Goal: Task Accomplishment & Management: Manage account settings

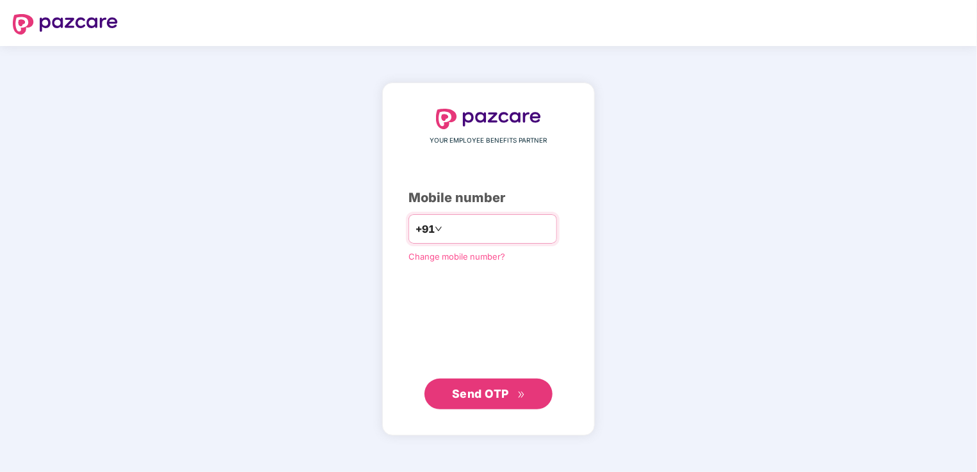
click at [499, 234] on input "number" at bounding box center [497, 229] width 105 height 20
type input "**********"
click at [511, 410] on div "**********" at bounding box center [488, 259] width 212 height 352
click at [500, 397] on span "Send OTP" at bounding box center [480, 393] width 57 height 13
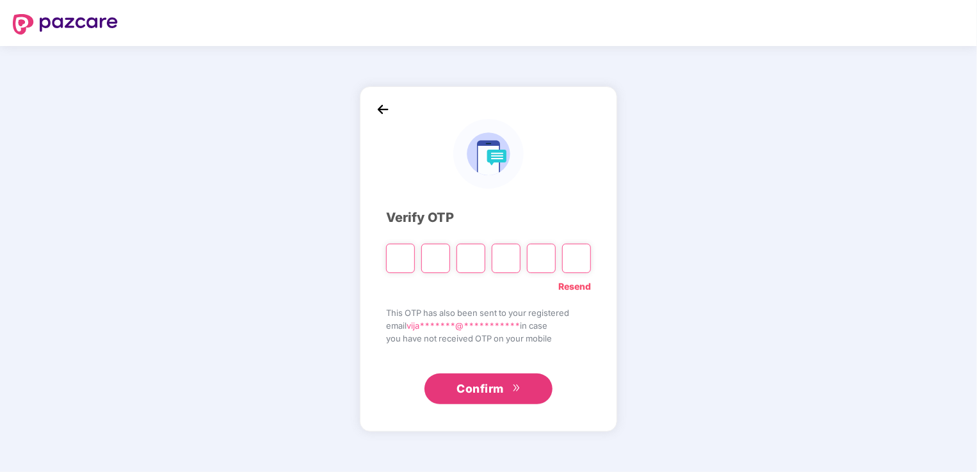
type input "*"
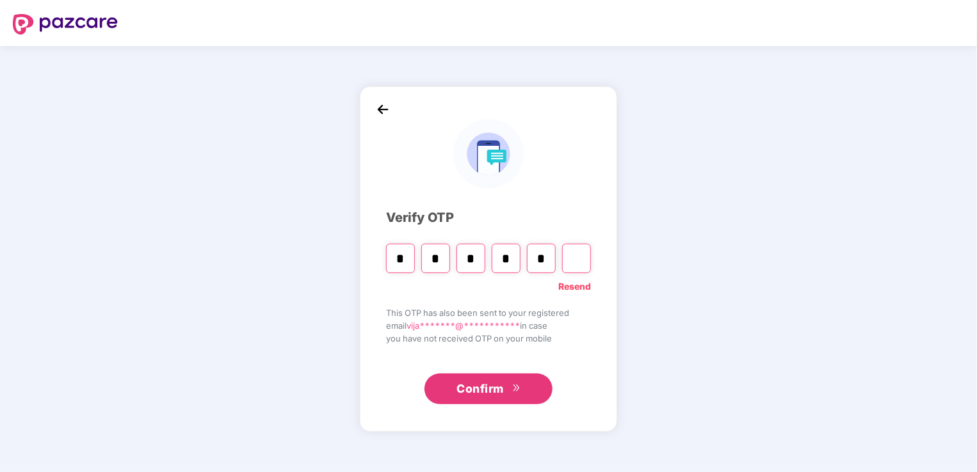
type input "*"
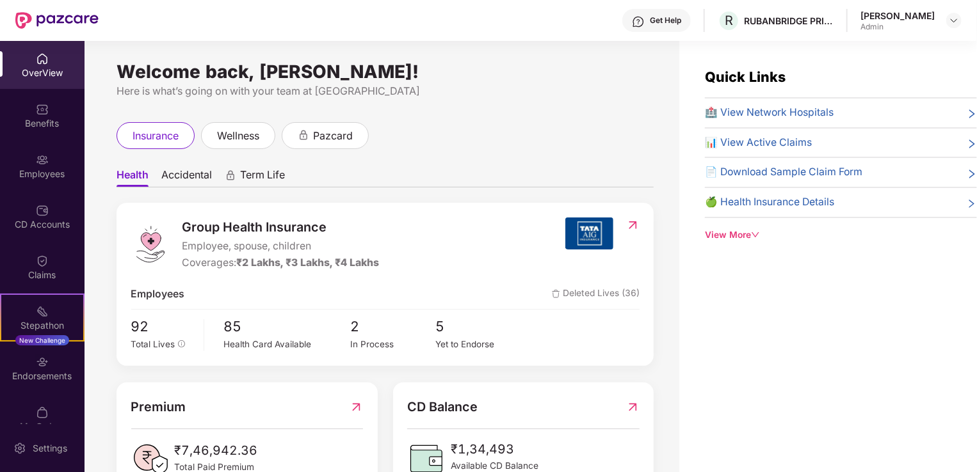
click at [900, 144] on div "📊 View Active Claims" at bounding box center [841, 143] width 272 height 16
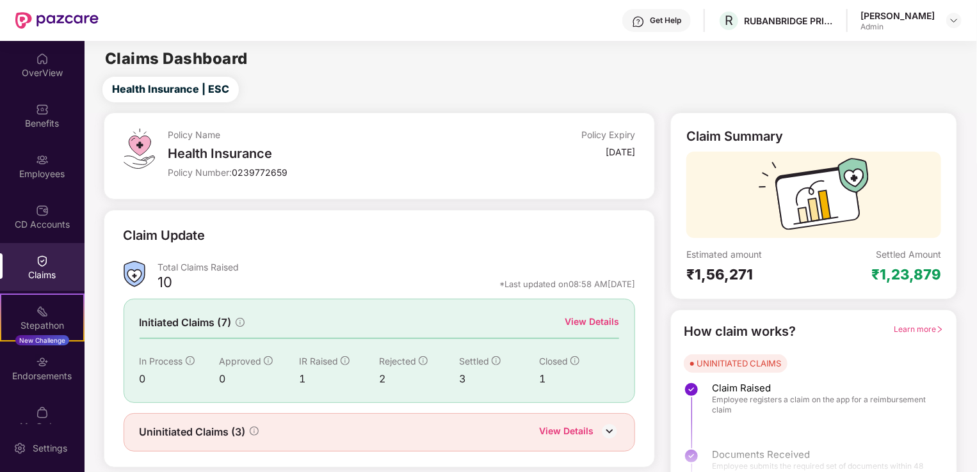
scroll to position [28, 0]
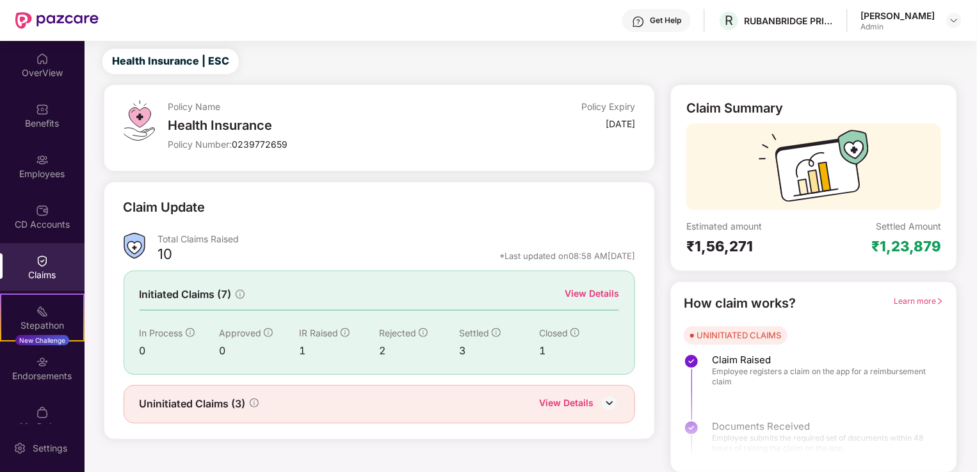
click at [609, 401] on img at bounding box center [609, 403] width 19 height 19
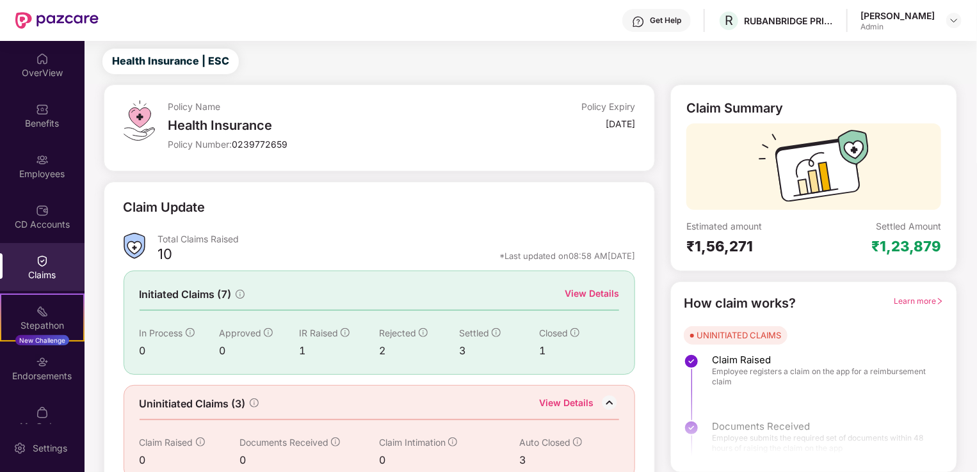
scroll to position [49, 0]
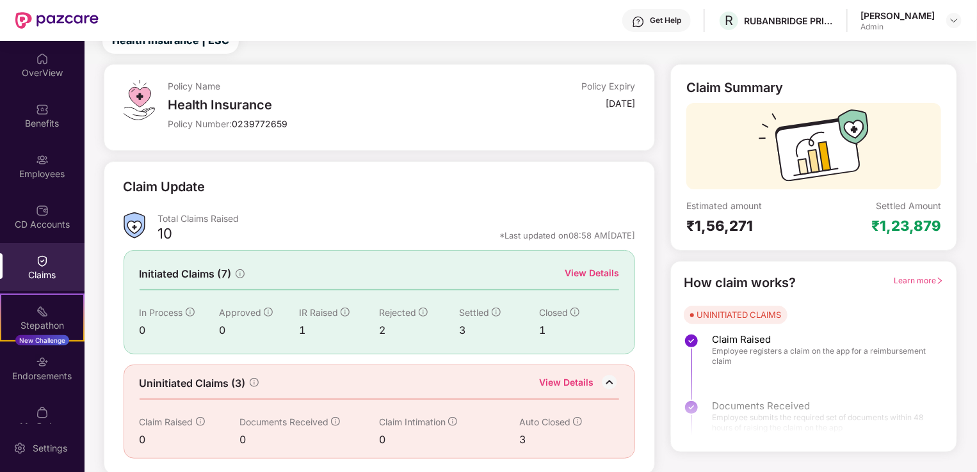
click at [875, 383] on div at bounding box center [813, 398] width 285 height 95
click at [750, 341] on span "Claim Raised" at bounding box center [821, 339] width 219 height 13
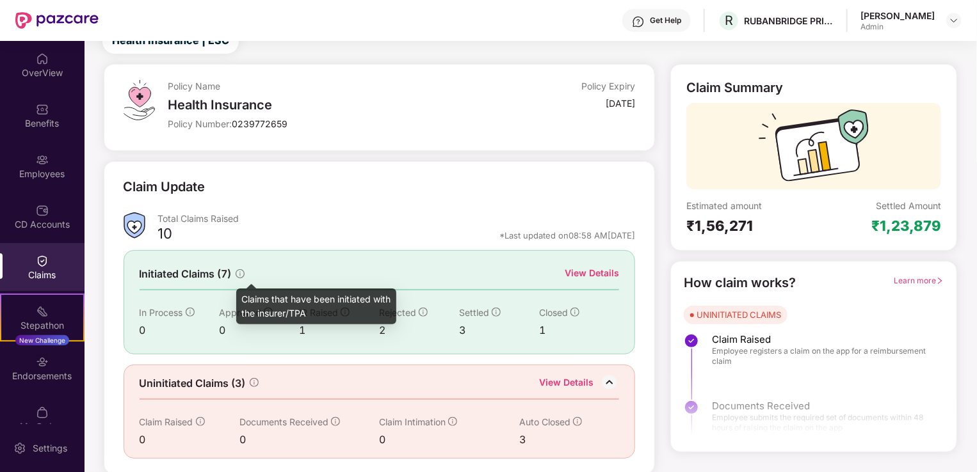
click at [243, 270] on icon "info-circle" at bounding box center [240, 273] width 9 height 9
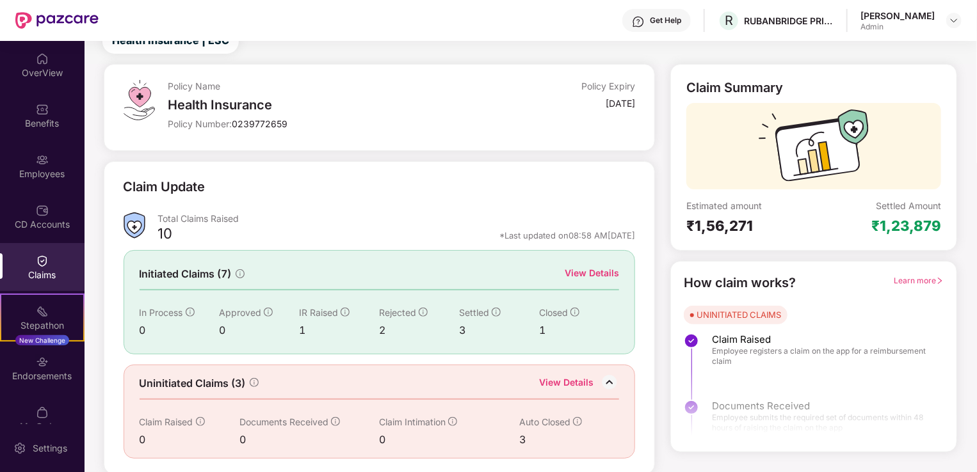
click at [593, 275] on div "View Details" at bounding box center [591, 273] width 54 height 14
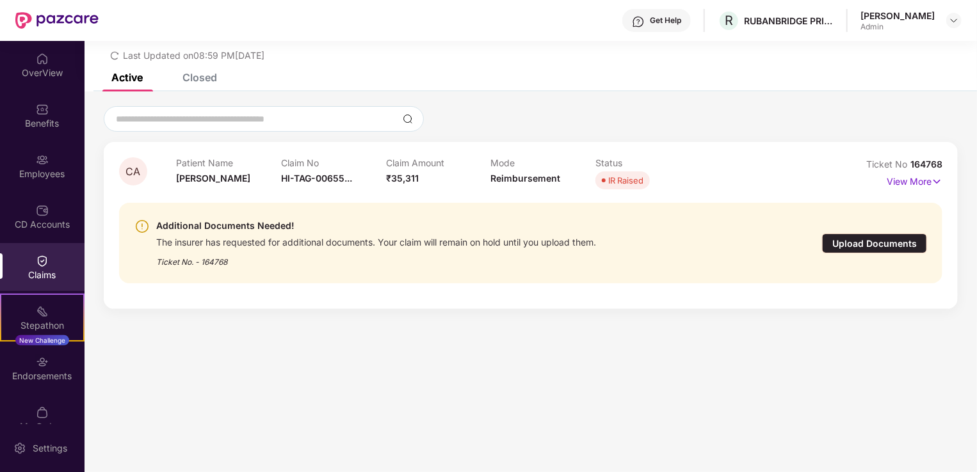
scroll to position [41, 0]
click at [937, 180] on img at bounding box center [936, 182] width 11 height 14
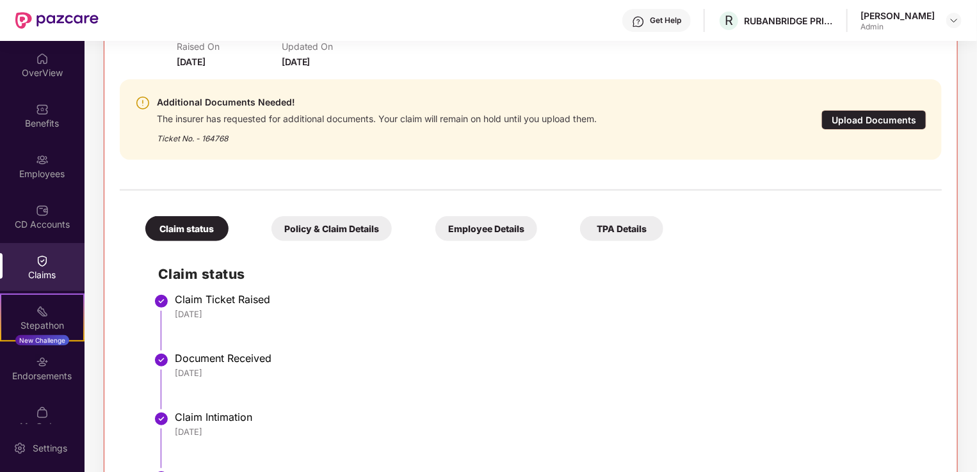
scroll to position [0, 0]
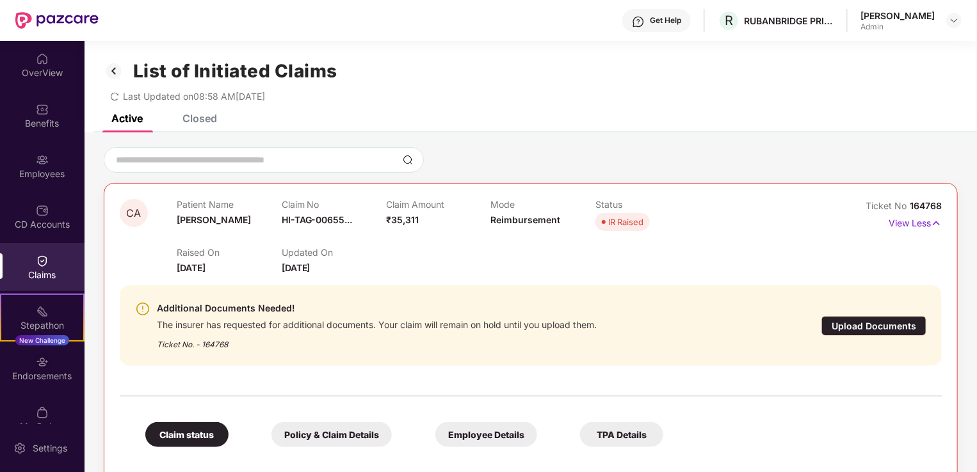
click at [200, 116] on div "Closed" at bounding box center [199, 118] width 35 height 13
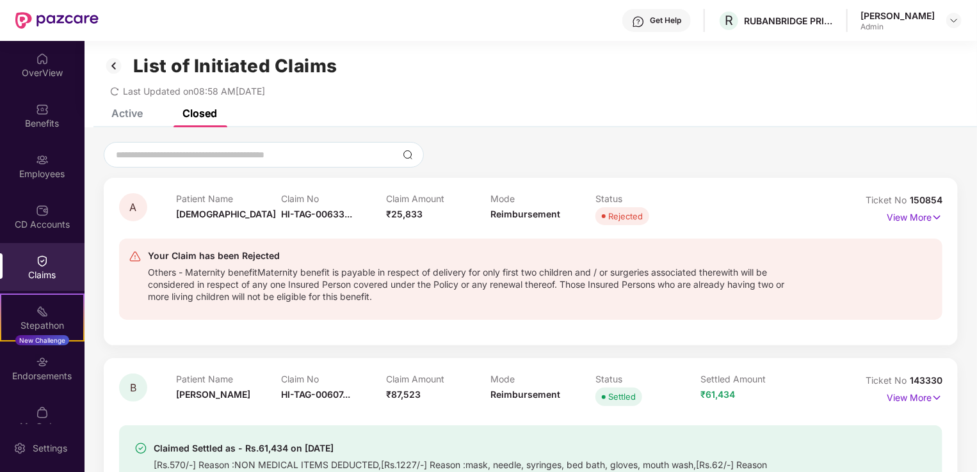
scroll to position [6, 0]
click at [933, 214] on img at bounding box center [936, 216] width 11 height 14
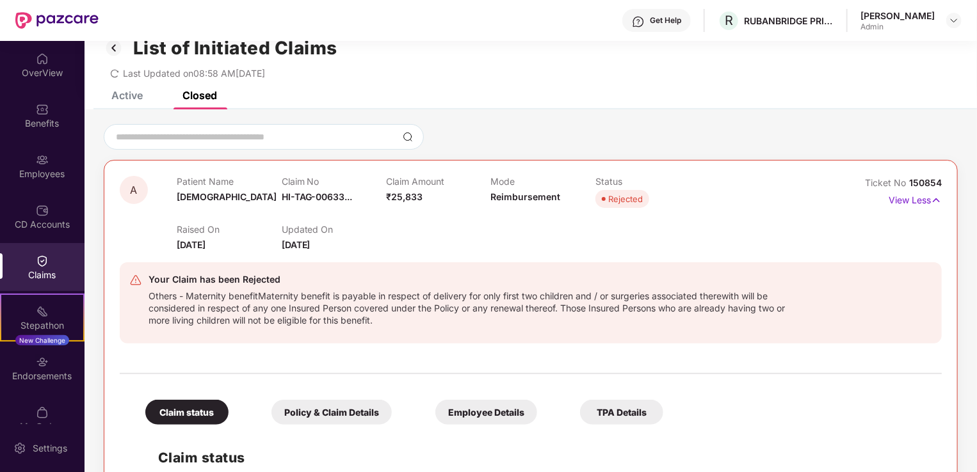
scroll to position [0, 0]
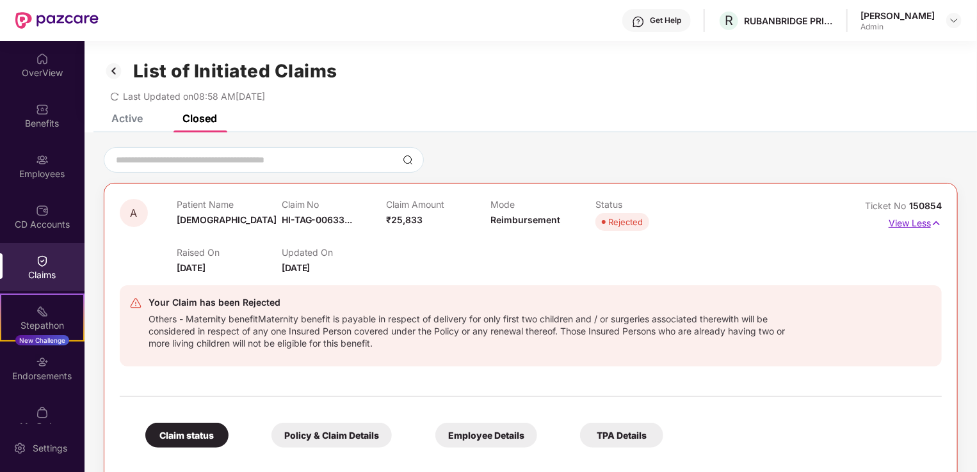
click at [935, 223] on img at bounding box center [935, 223] width 11 height 14
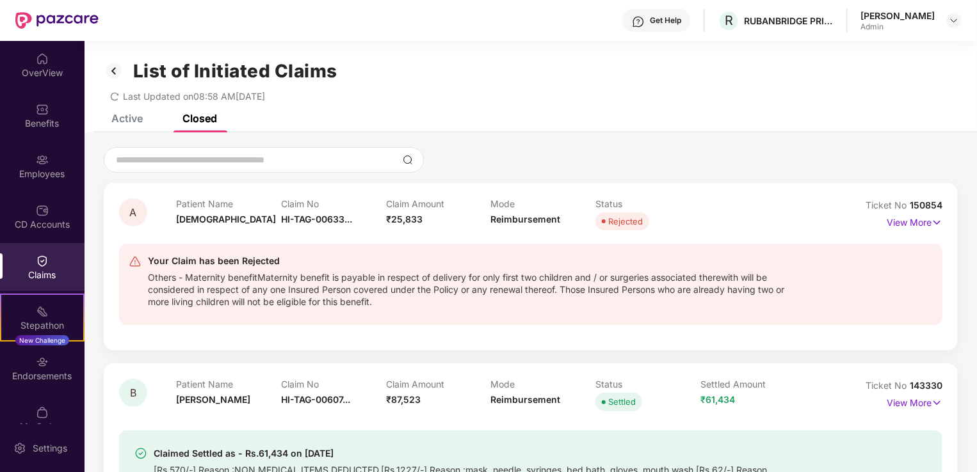
click at [125, 118] on div "Active" at bounding box center [126, 118] width 31 height 13
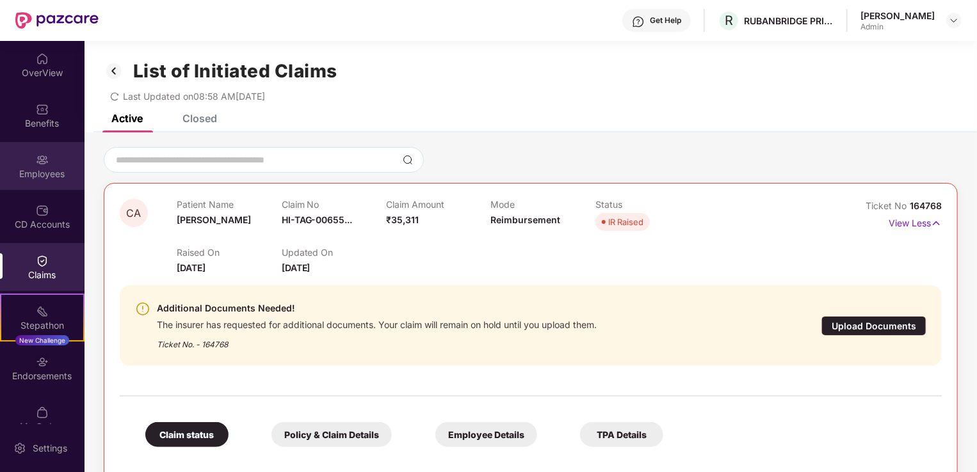
click at [44, 159] on img at bounding box center [42, 160] width 13 height 13
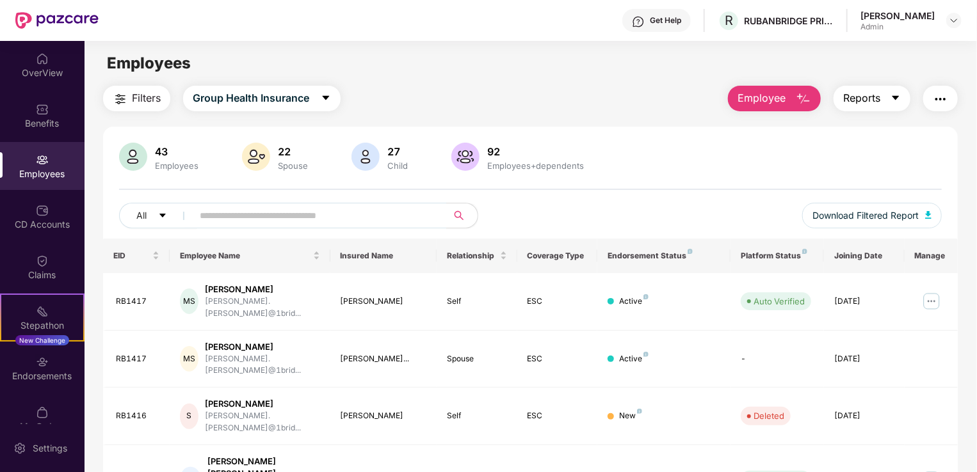
click at [893, 98] on icon "caret-down" at bounding box center [894, 98] width 7 height 4
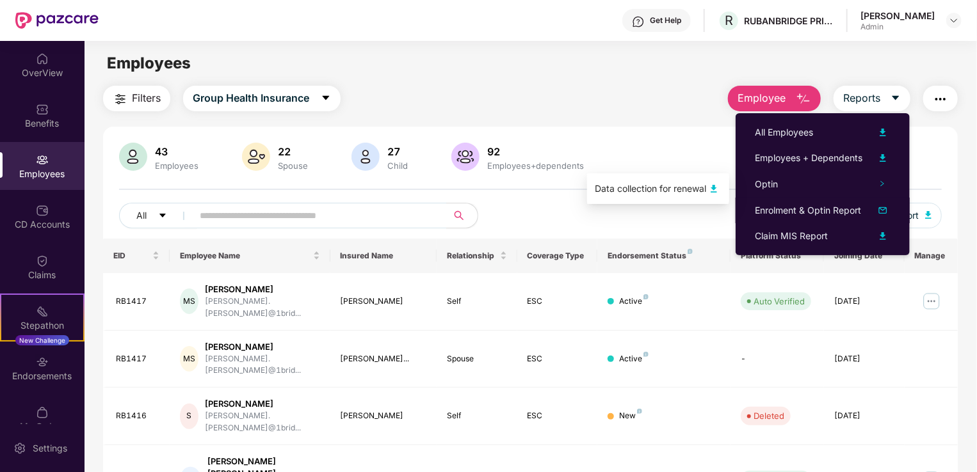
click at [717, 187] on img at bounding box center [713, 188] width 15 height 15
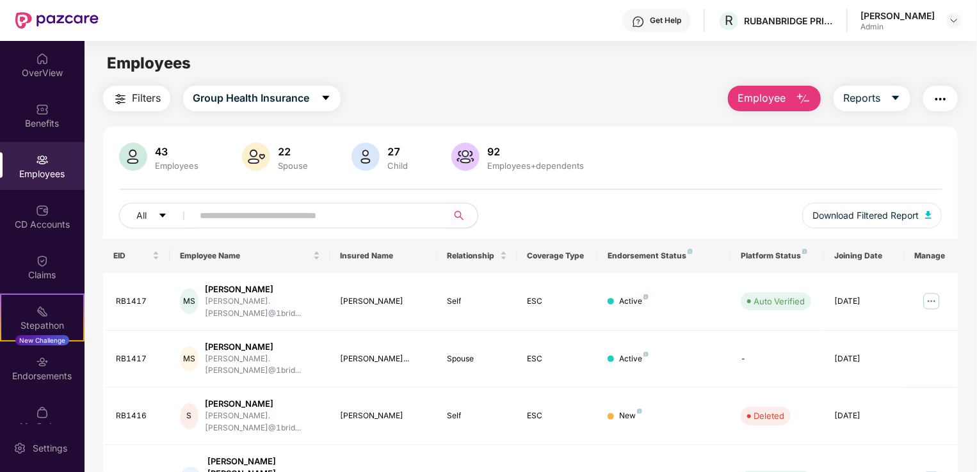
click at [938, 97] on img "button" at bounding box center [939, 99] width 15 height 15
click at [897, 96] on icon "caret-down" at bounding box center [894, 98] width 7 height 4
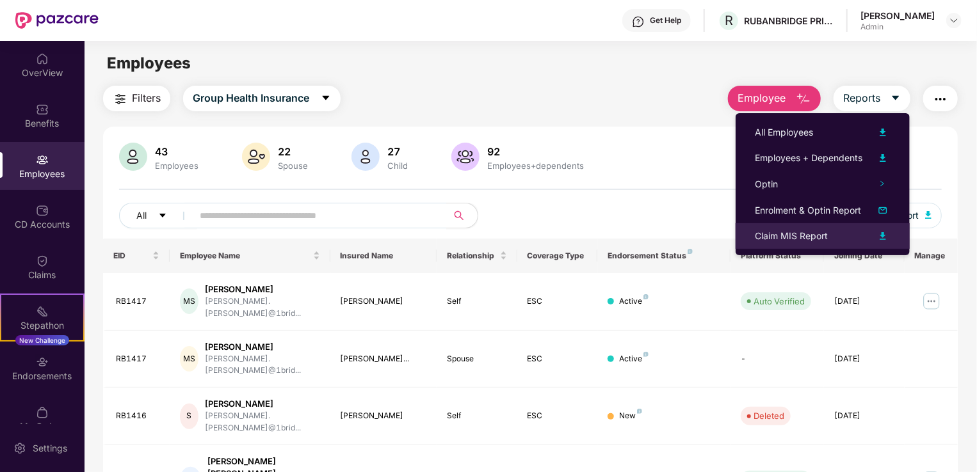
click at [885, 234] on img at bounding box center [882, 235] width 15 height 15
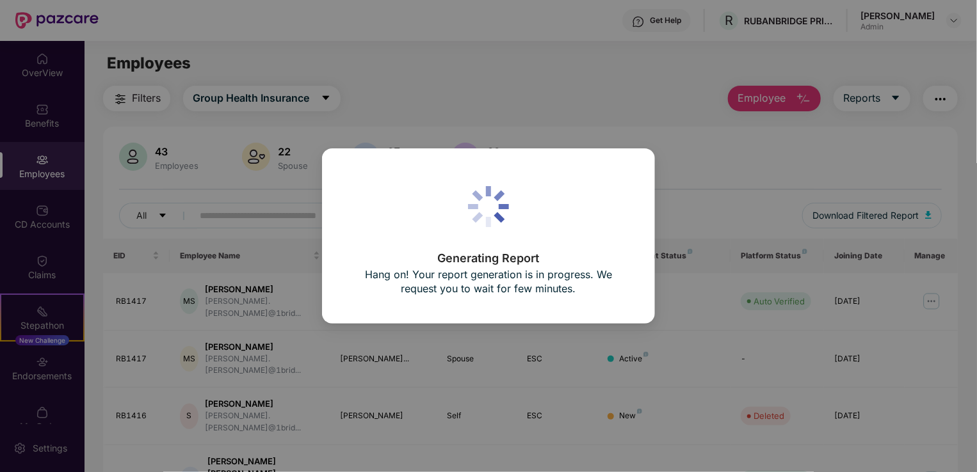
click at [436, 33] on div "Generating Report Hang on! Your report generation is in progress. We request yo…" at bounding box center [488, 236] width 977 height 472
click at [499, 88] on div "Generating Report Hang on! Your report generation is in progress. We request yo…" at bounding box center [488, 236] width 977 height 472
click at [941, 95] on div "Generating Report Hang on! Your report generation is in progress. We request yo…" at bounding box center [488, 236] width 977 height 472
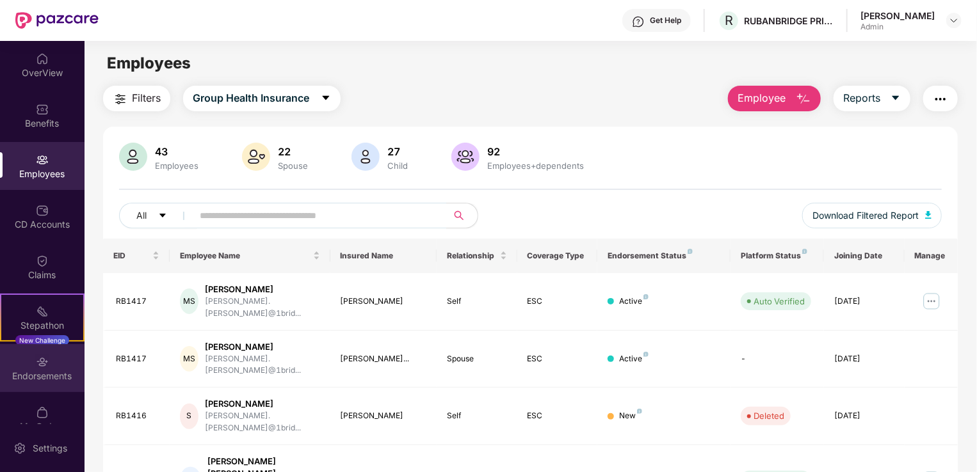
click at [38, 370] on div "Endorsements" at bounding box center [42, 376] width 84 height 13
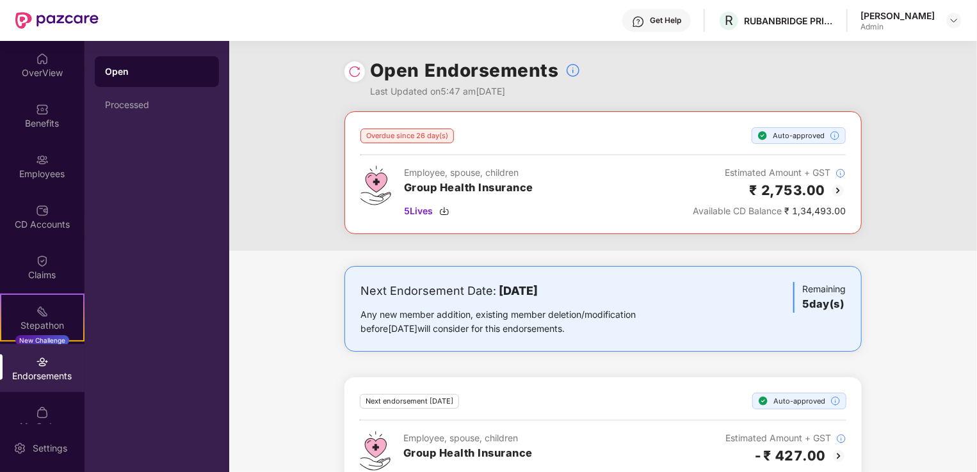
click at [837, 189] on img at bounding box center [837, 190] width 15 height 15
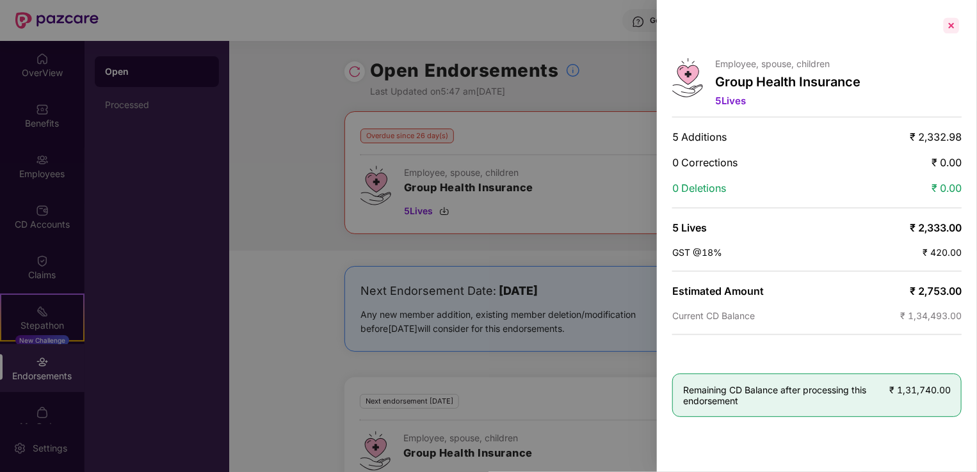
click at [952, 24] on div at bounding box center [951, 25] width 20 height 20
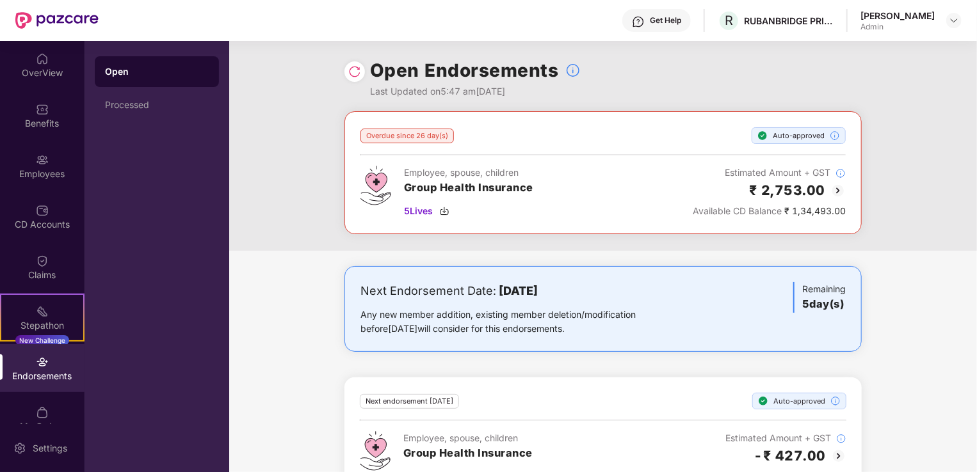
click at [353, 72] on img at bounding box center [354, 71] width 13 height 13
click at [141, 111] on div "Processed" at bounding box center [157, 105] width 124 height 31
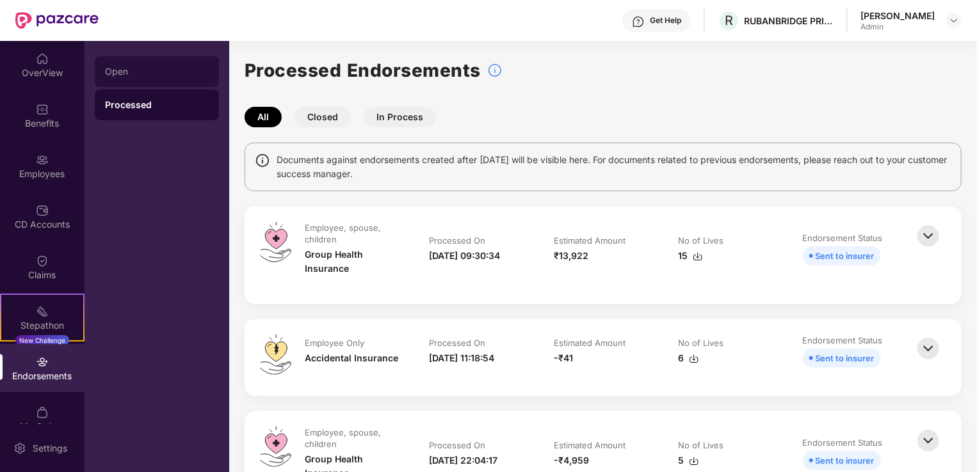
click at [120, 74] on div "Open" at bounding box center [157, 72] width 104 height 10
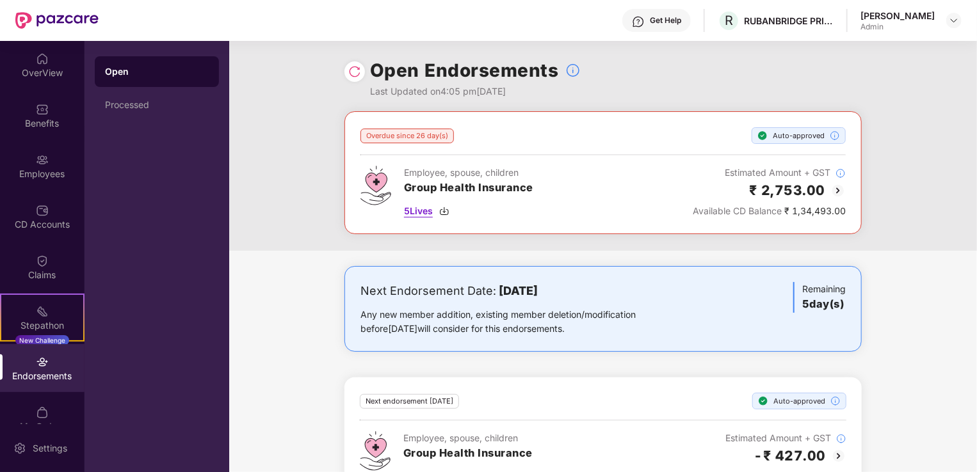
click at [444, 209] on img at bounding box center [444, 211] width 10 height 10
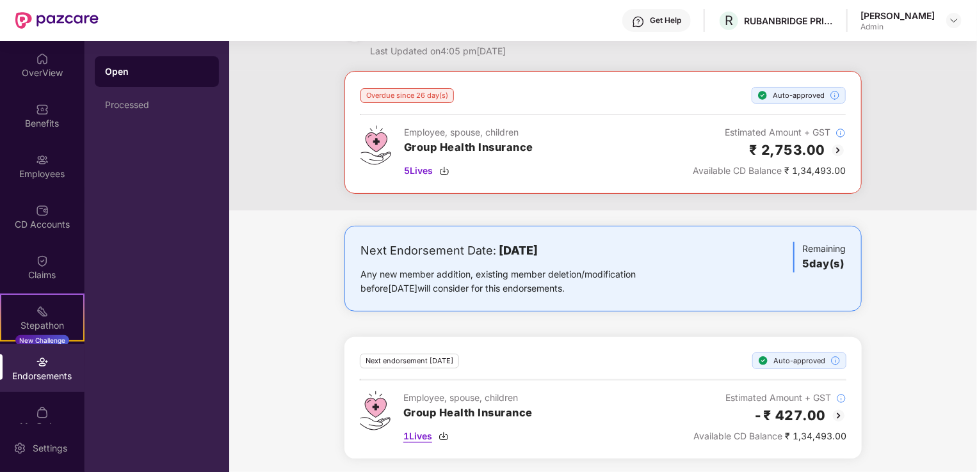
click at [443, 435] on img at bounding box center [443, 436] width 10 height 10
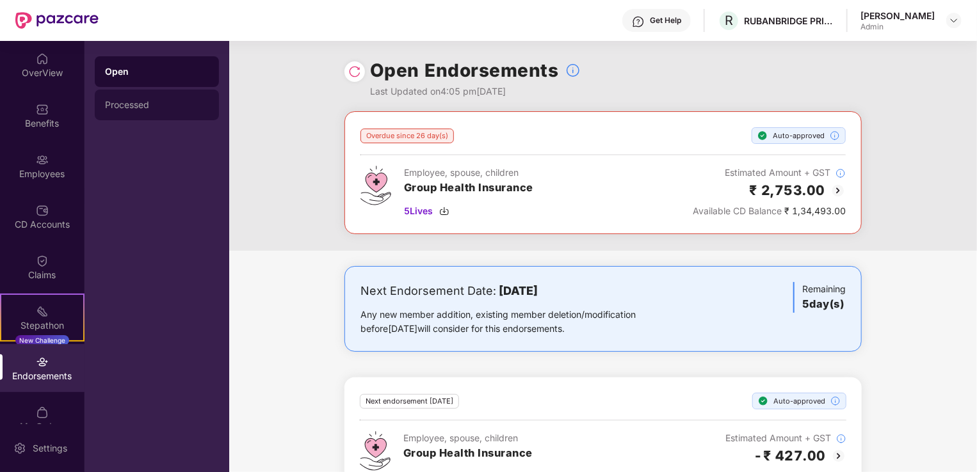
click at [138, 102] on div "Processed" at bounding box center [157, 105] width 104 height 10
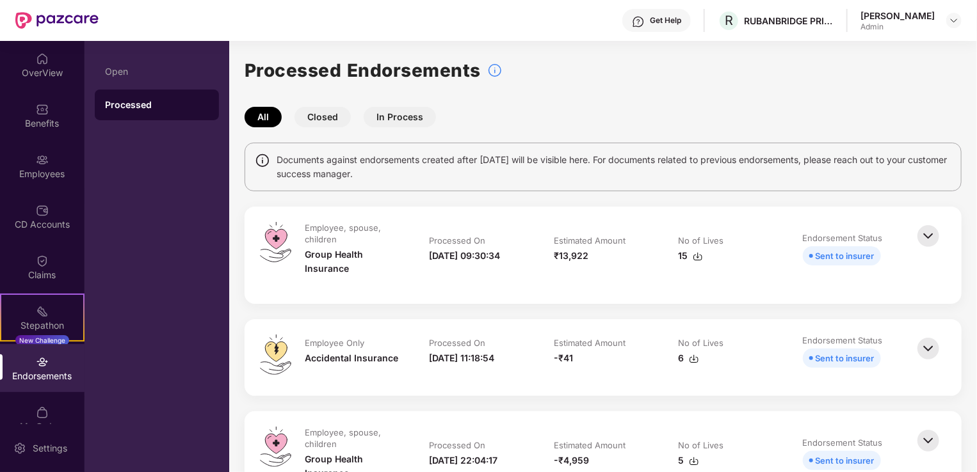
click at [326, 115] on button "Closed" at bounding box center [322, 117] width 56 height 20
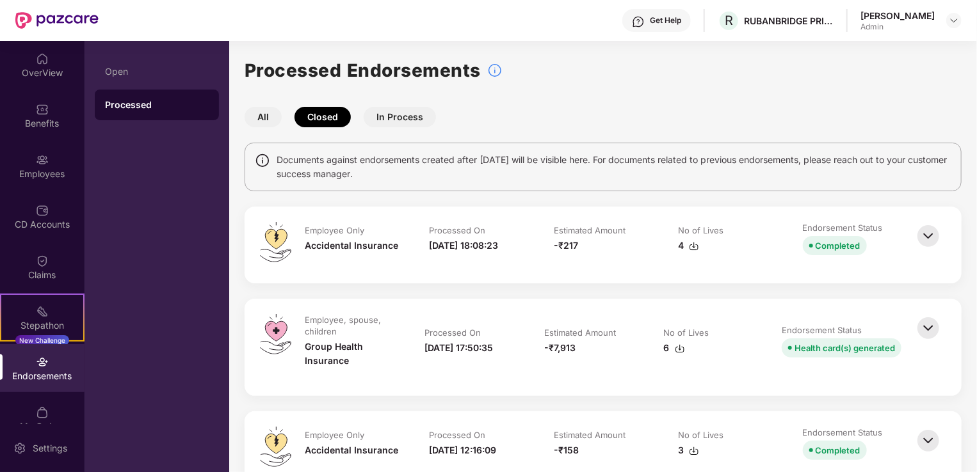
click at [410, 108] on button "In Process" at bounding box center [399, 117] width 72 height 20
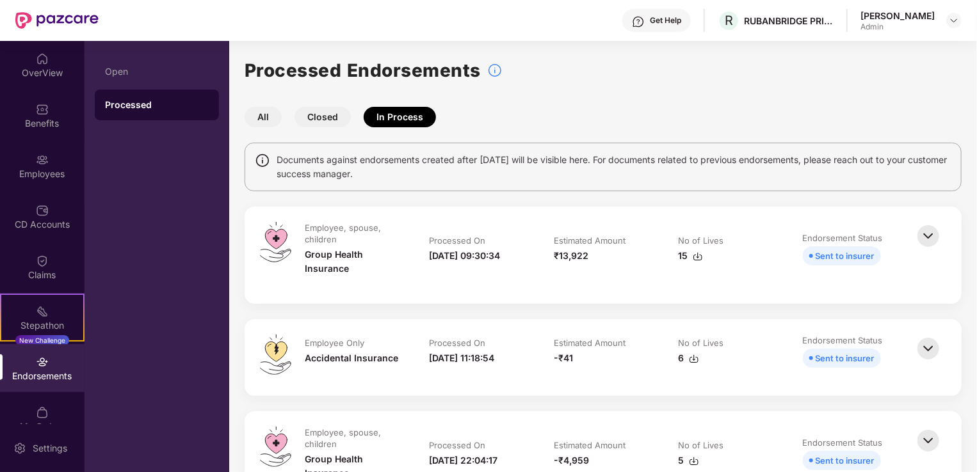
click at [928, 232] on img at bounding box center [928, 236] width 28 height 28
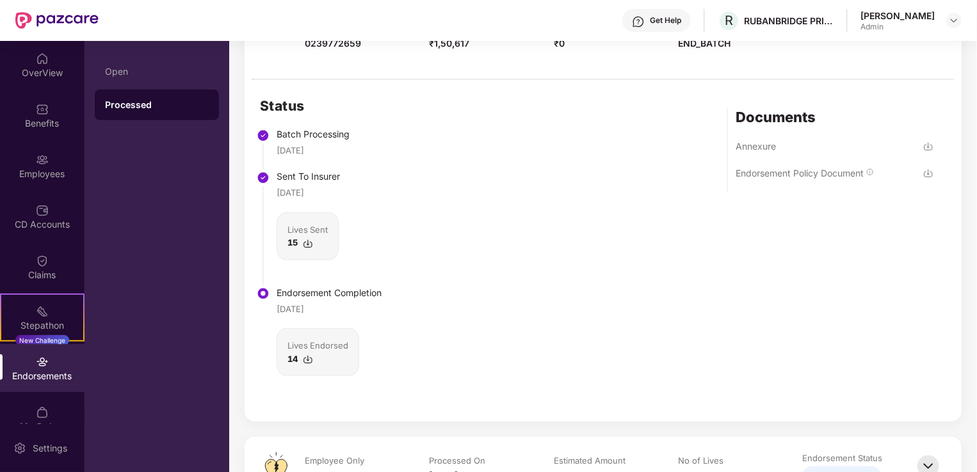
scroll to position [266, 0]
click at [927, 170] on img at bounding box center [928, 173] width 10 height 10
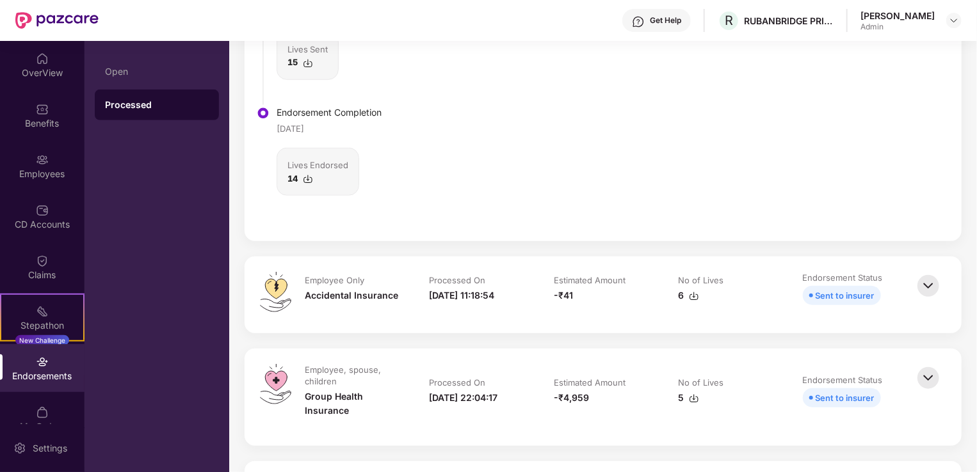
scroll to position [527, 0]
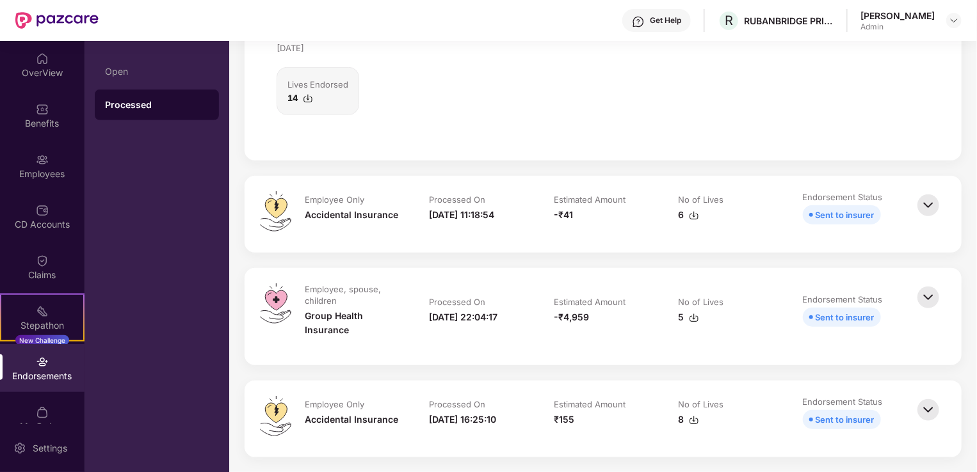
click at [925, 204] on img at bounding box center [928, 205] width 28 height 28
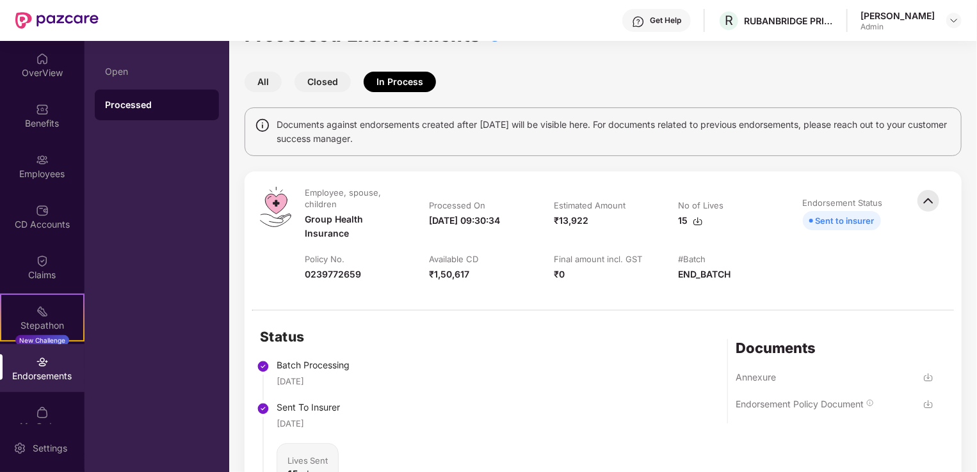
scroll to position [35, 0]
click at [927, 376] on img at bounding box center [928, 378] width 10 height 10
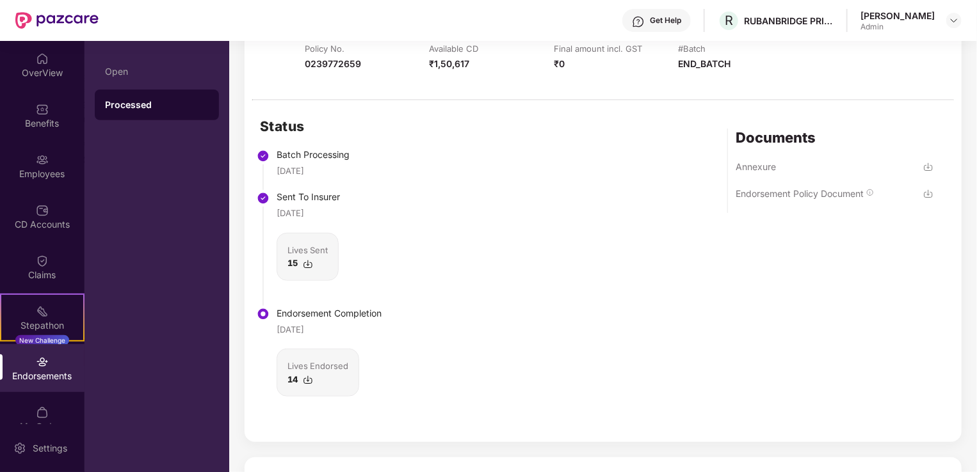
scroll to position [251, 0]
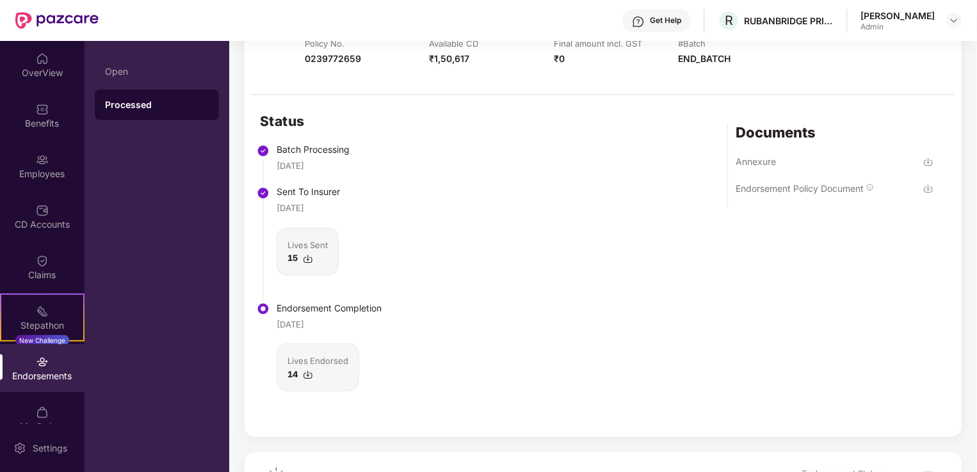
click at [308, 372] on img at bounding box center [308, 375] width 10 height 10
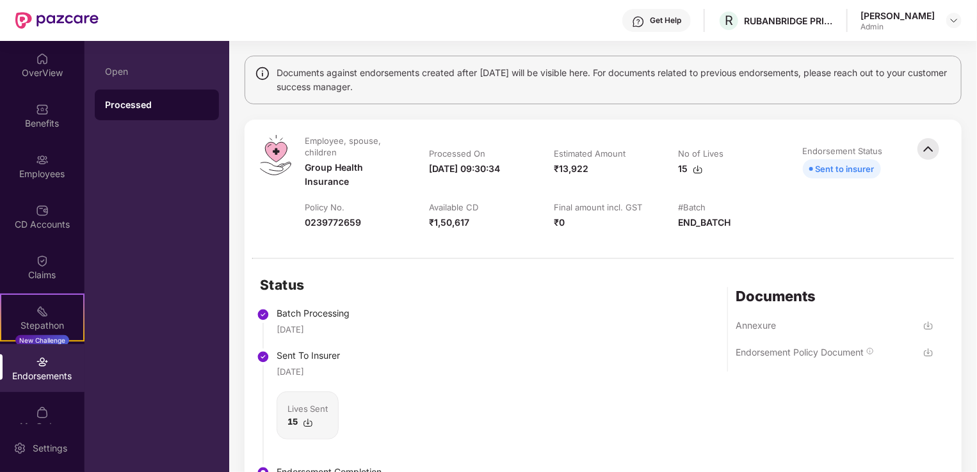
scroll to position [104, 0]
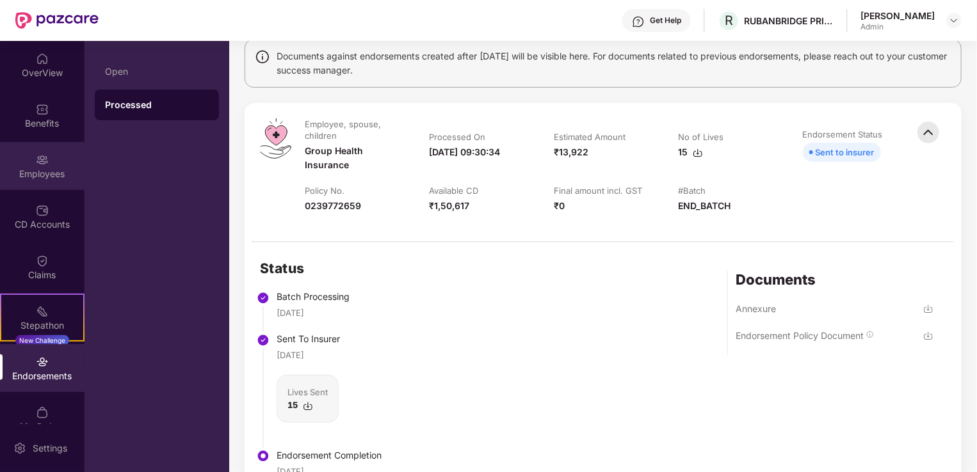
click at [44, 163] on img at bounding box center [42, 160] width 13 height 13
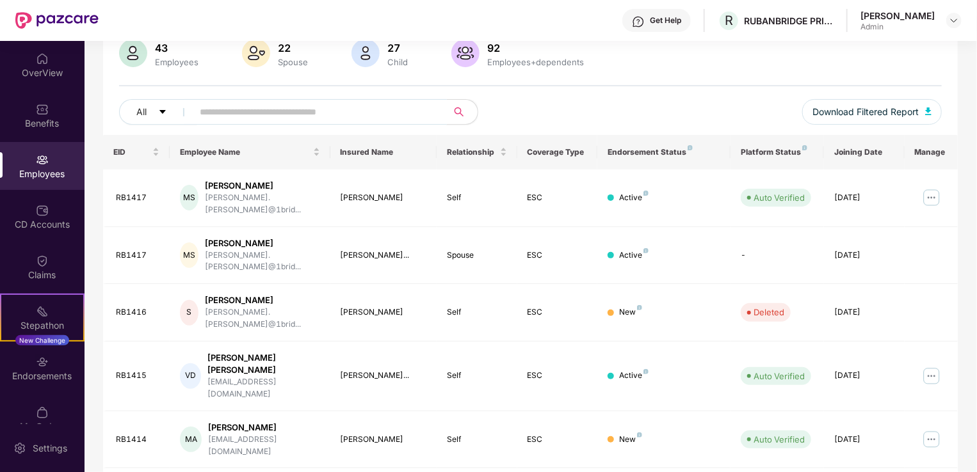
click at [363, 109] on input "text" at bounding box center [315, 111] width 230 height 19
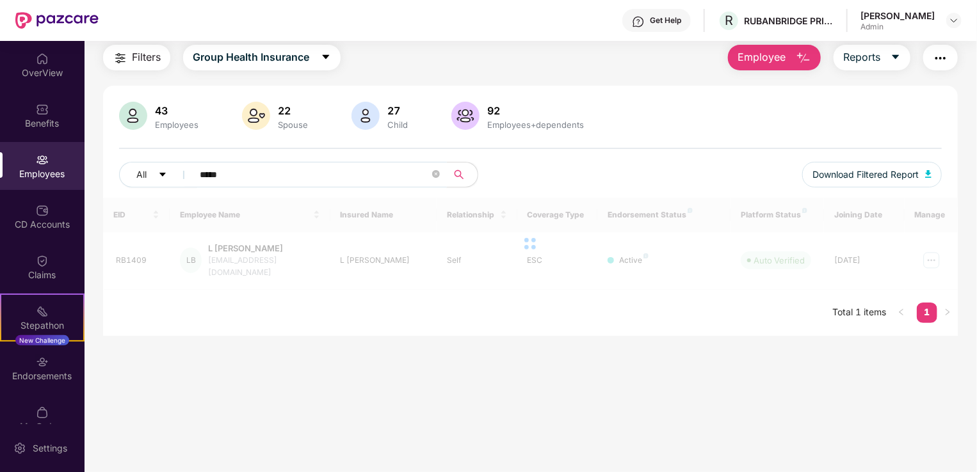
scroll to position [41, 0]
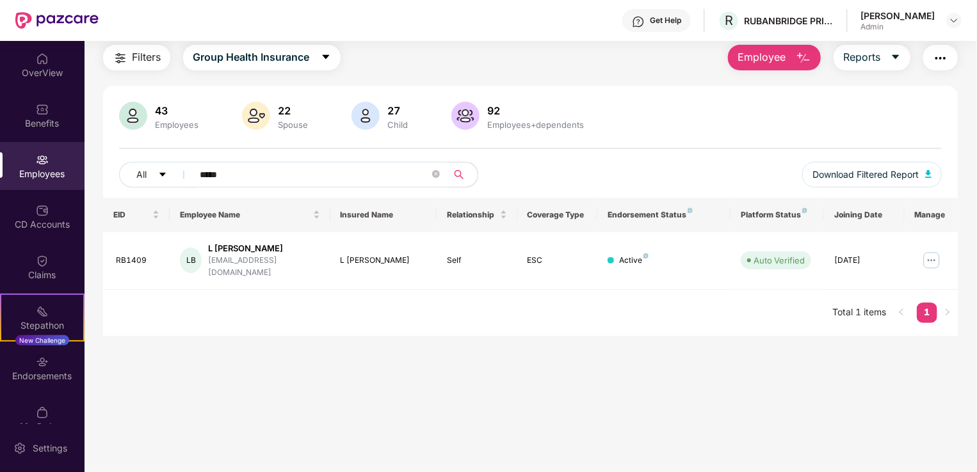
type input "*****"
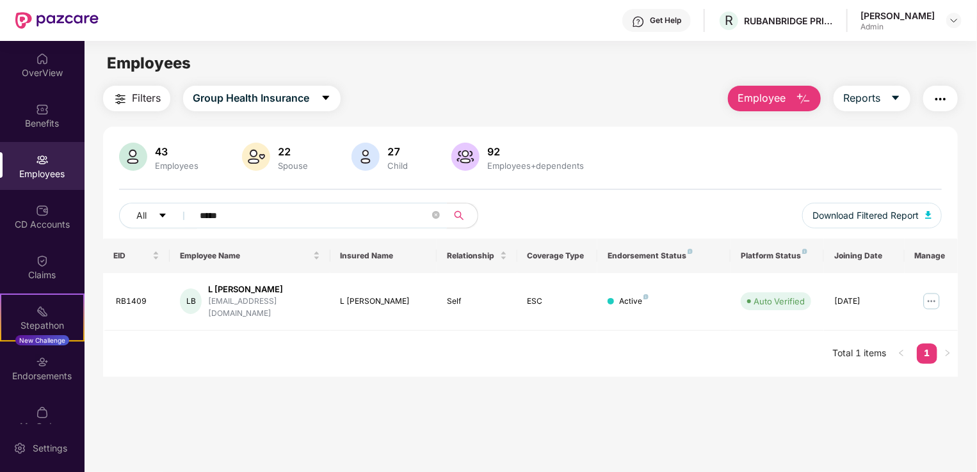
click at [799, 93] on img "button" at bounding box center [802, 99] width 15 height 15
click at [705, 89] on div "Filters Group Health Insurance Employee Reports" at bounding box center [530, 99] width 854 height 26
click at [39, 171] on div "Employees" at bounding box center [42, 174] width 84 height 13
click at [36, 104] on img at bounding box center [42, 109] width 13 height 13
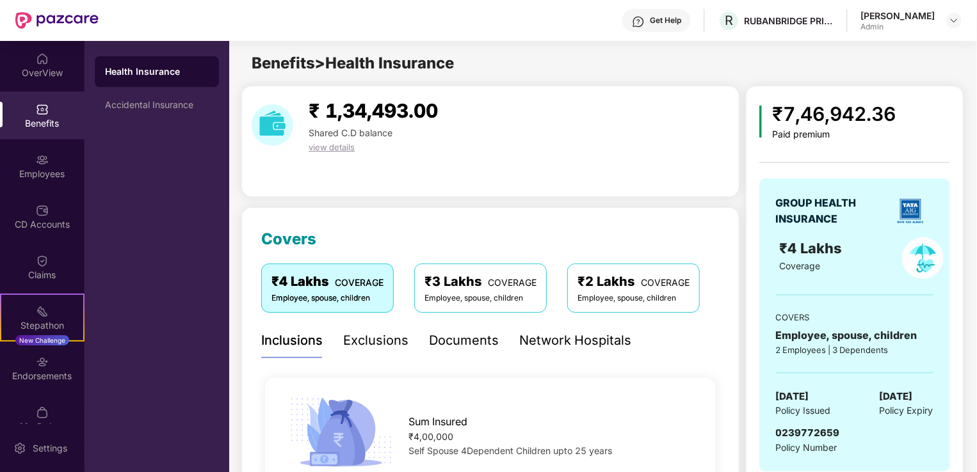
click at [338, 147] on span "view details" at bounding box center [331, 147] width 46 height 10
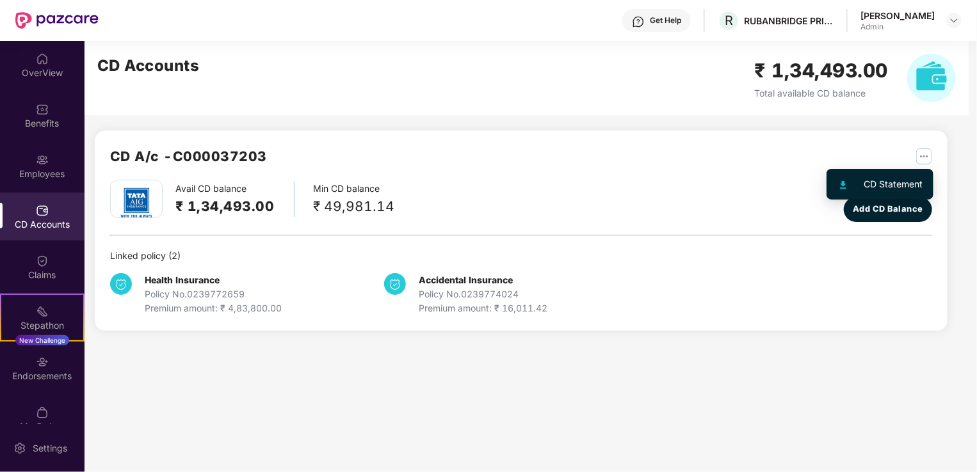
click at [922, 154] on img "button" at bounding box center [924, 156] width 16 height 16
click at [881, 184] on div "CD Statement" at bounding box center [893, 184] width 59 height 14
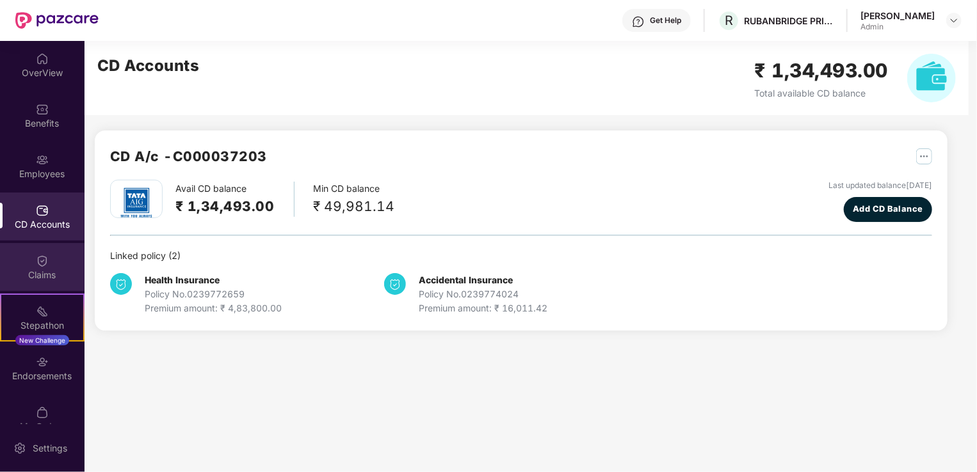
click at [42, 262] on img at bounding box center [42, 261] width 13 height 13
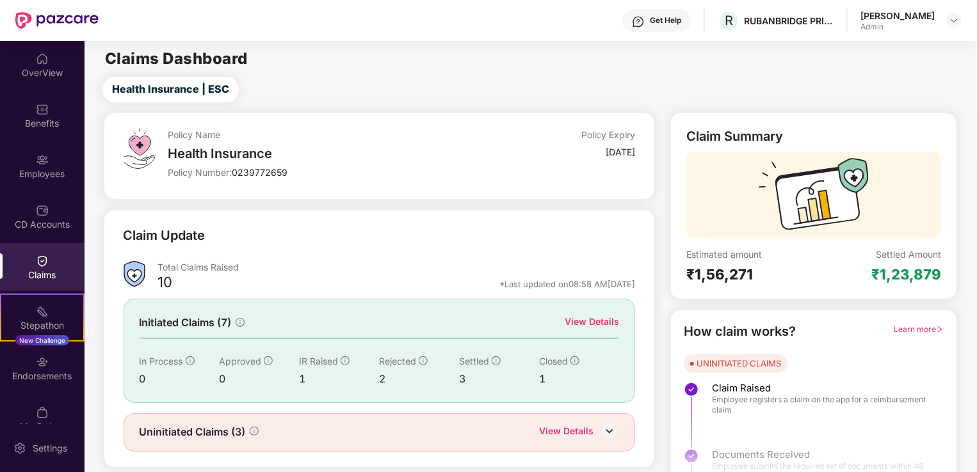
scroll to position [28, 0]
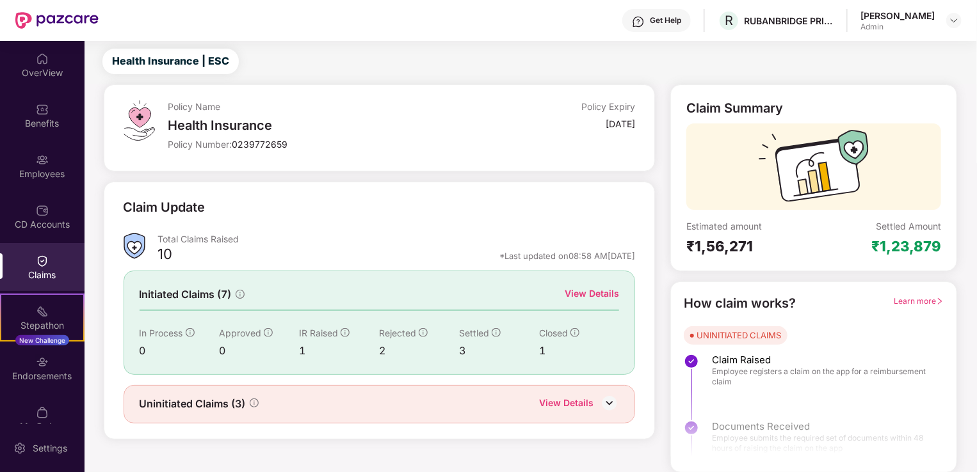
click at [924, 296] on span "Learn more" at bounding box center [918, 301] width 50 height 10
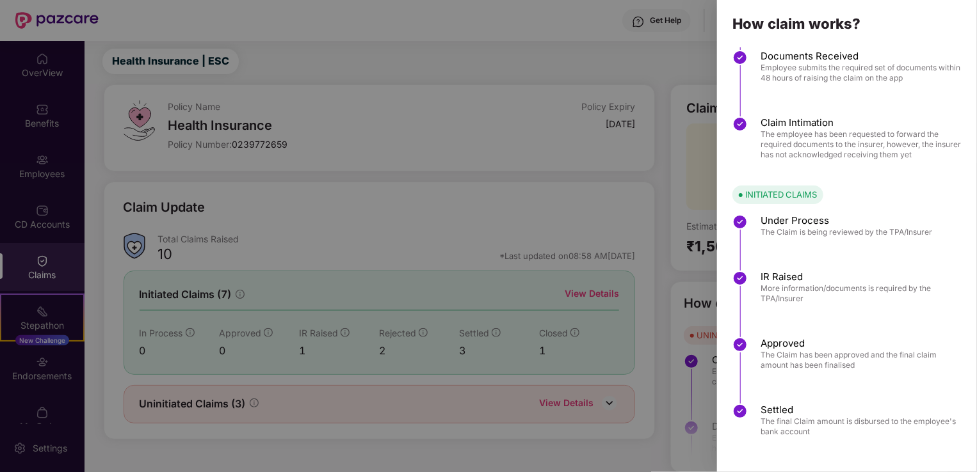
scroll to position [0, 0]
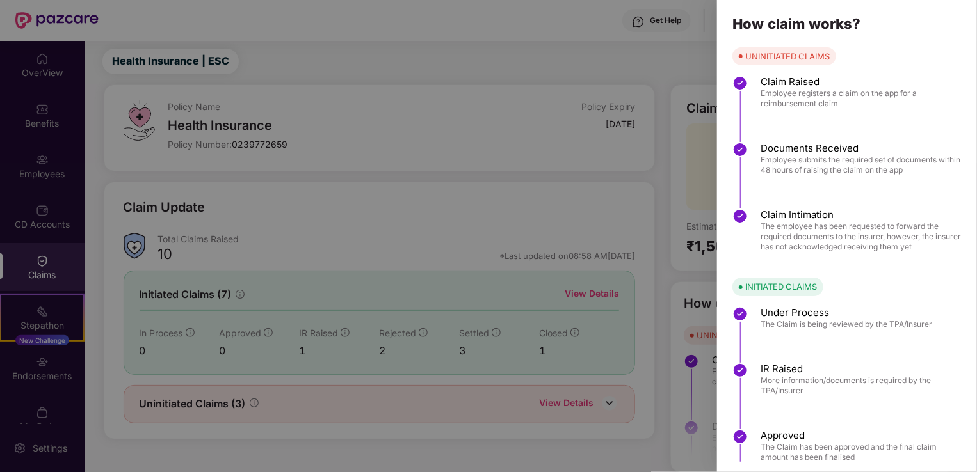
click at [637, 249] on div at bounding box center [488, 236] width 977 height 472
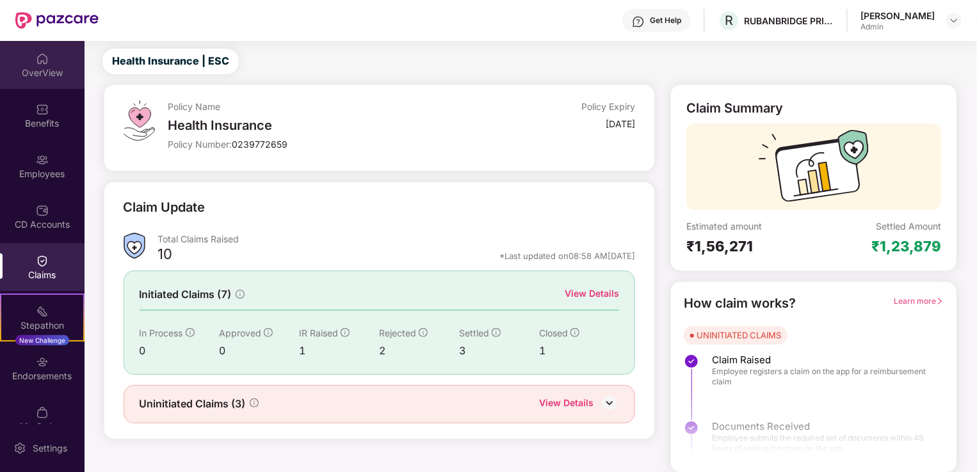
click at [35, 68] on div "OverView" at bounding box center [42, 73] width 84 height 13
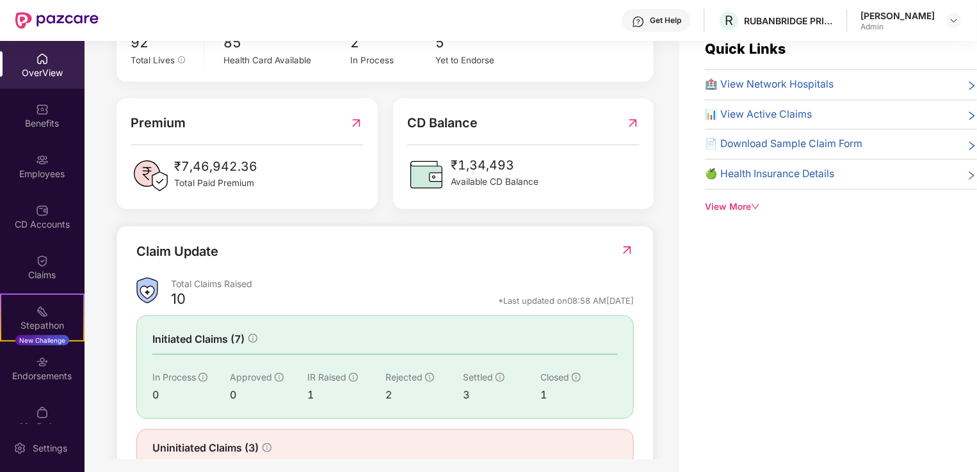
scroll to position [255, 0]
click at [625, 244] on img at bounding box center [626, 250] width 13 height 13
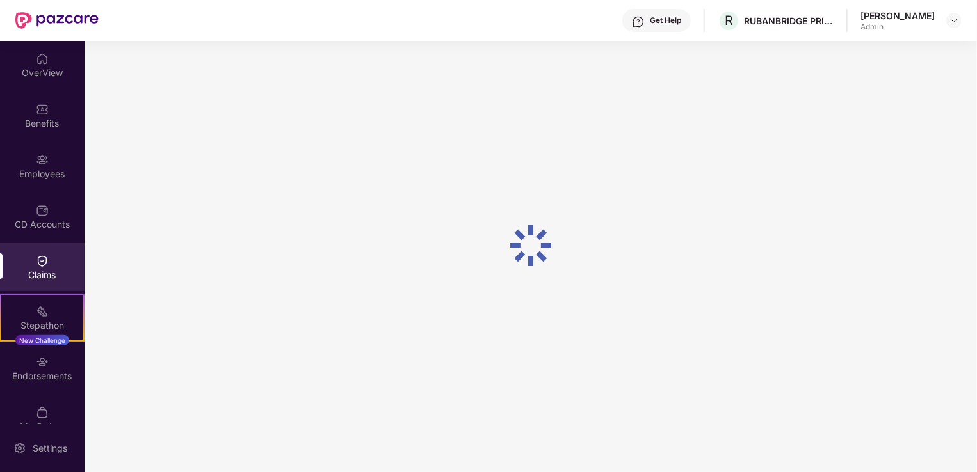
scroll to position [0, 0]
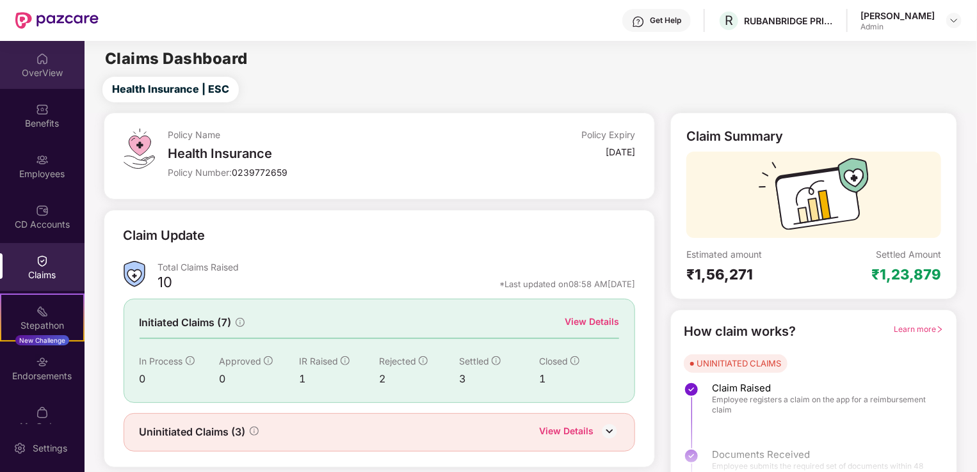
click at [47, 64] on div "OverView" at bounding box center [42, 65] width 84 height 48
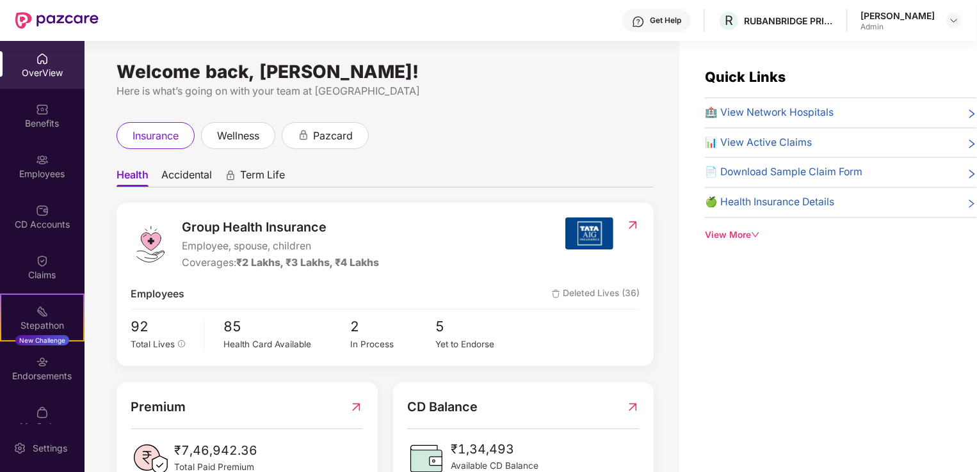
click at [971, 141] on icon "right" at bounding box center [971, 144] width 10 height 10
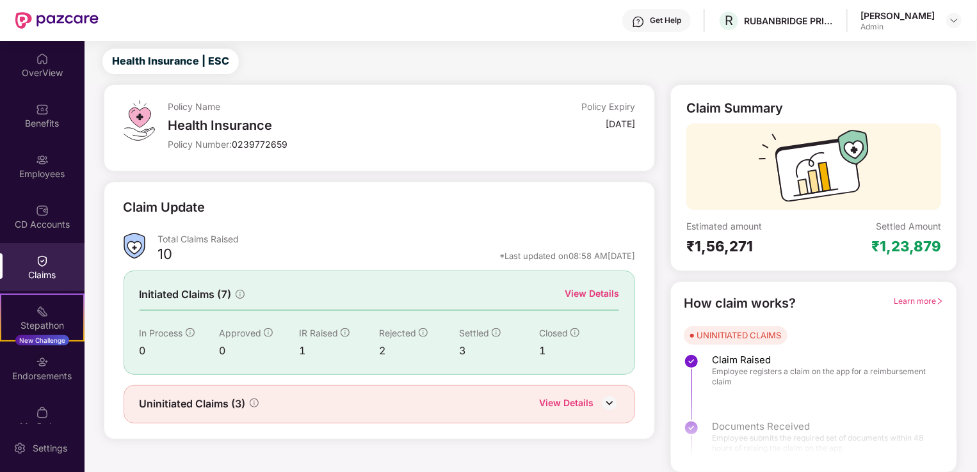
scroll to position [28, 0]
click at [593, 294] on div "View Details" at bounding box center [591, 294] width 54 height 14
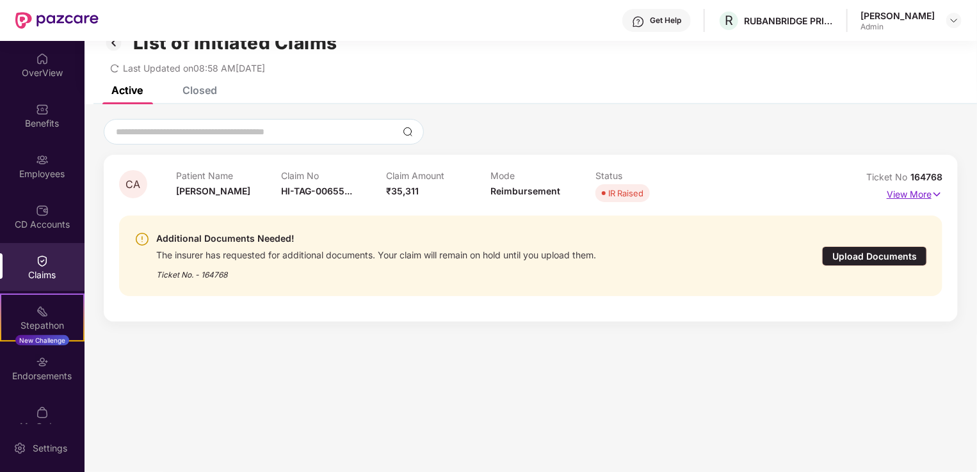
click at [916, 193] on p "View More" at bounding box center [914, 192] width 56 height 17
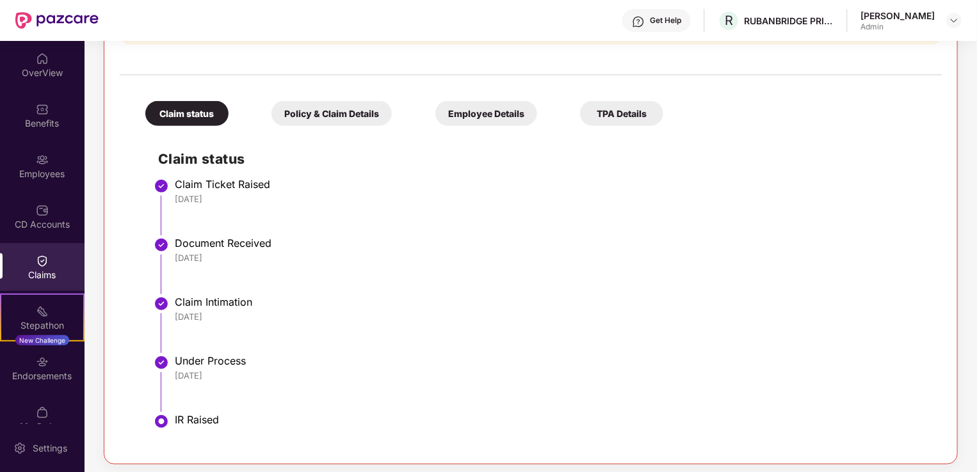
scroll to position [326, 0]
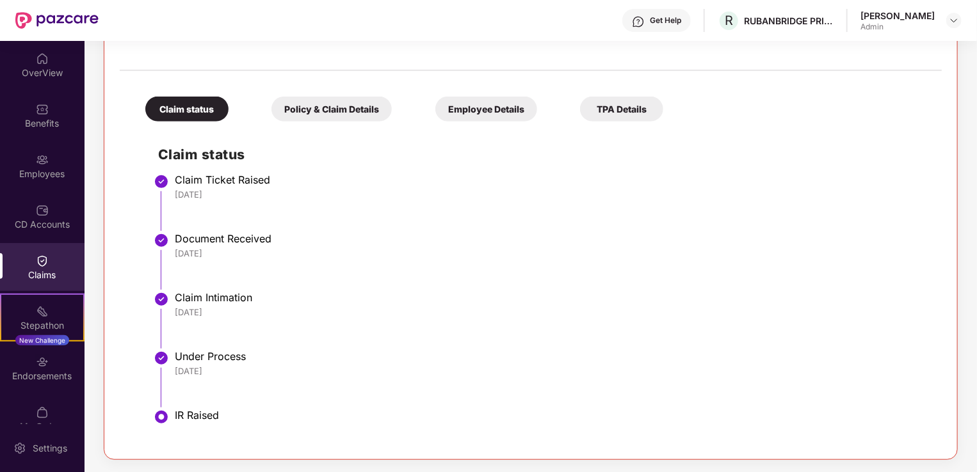
click at [362, 101] on div "Policy & Claim Details" at bounding box center [331, 109] width 120 height 25
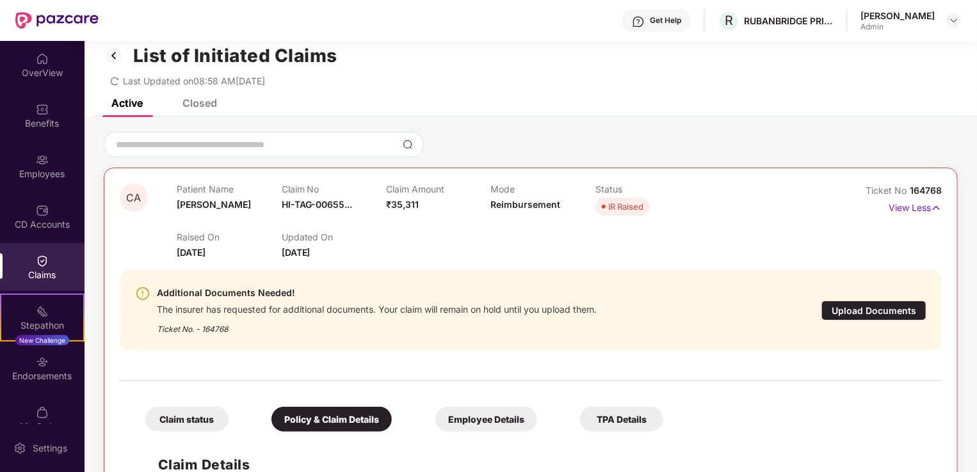
scroll to position [0, 0]
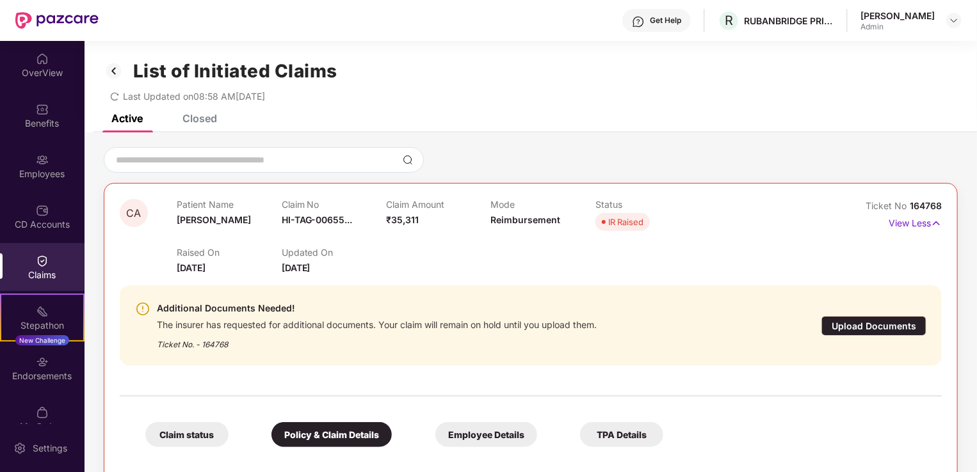
click at [207, 119] on div "Closed" at bounding box center [199, 118] width 35 height 13
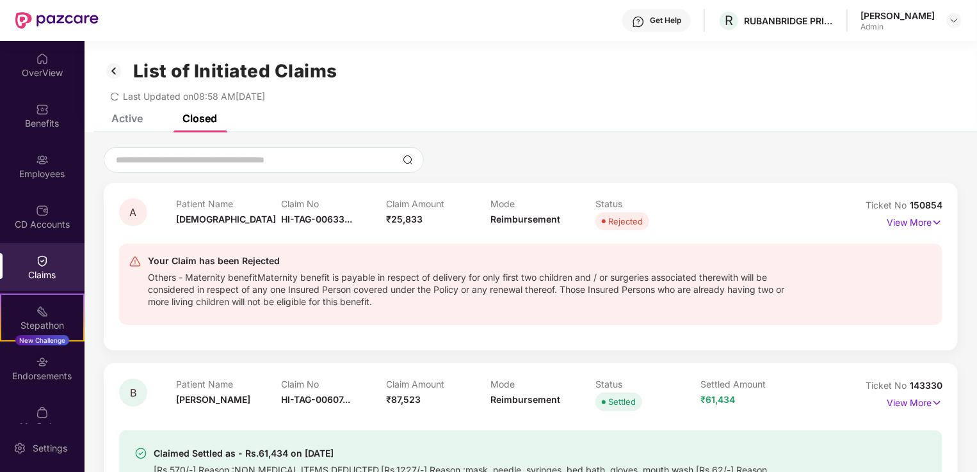
click at [124, 117] on div "Active" at bounding box center [126, 118] width 31 height 13
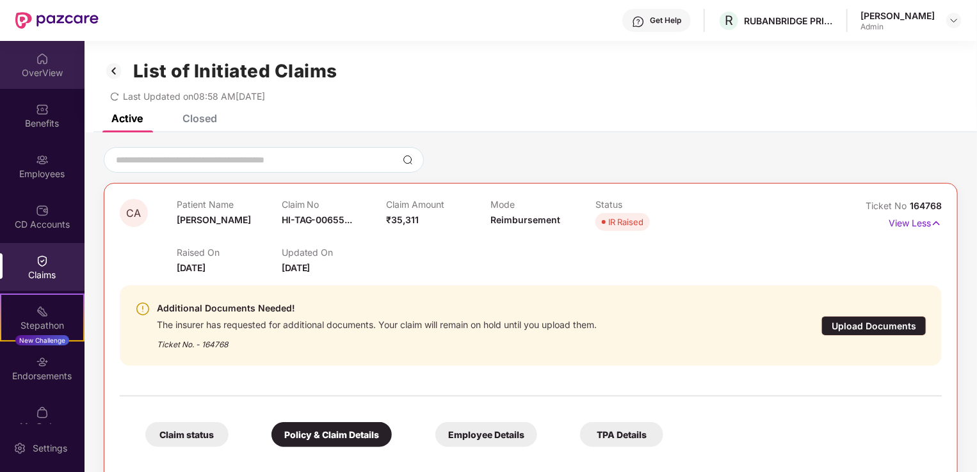
click at [45, 67] on div "OverView" at bounding box center [42, 73] width 84 height 13
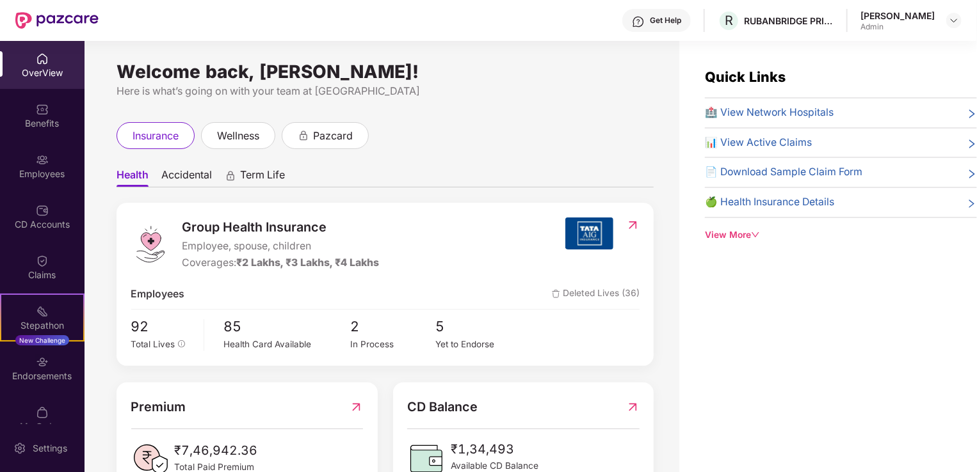
click at [751, 232] on div "View More" at bounding box center [841, 235] width 272 height 14
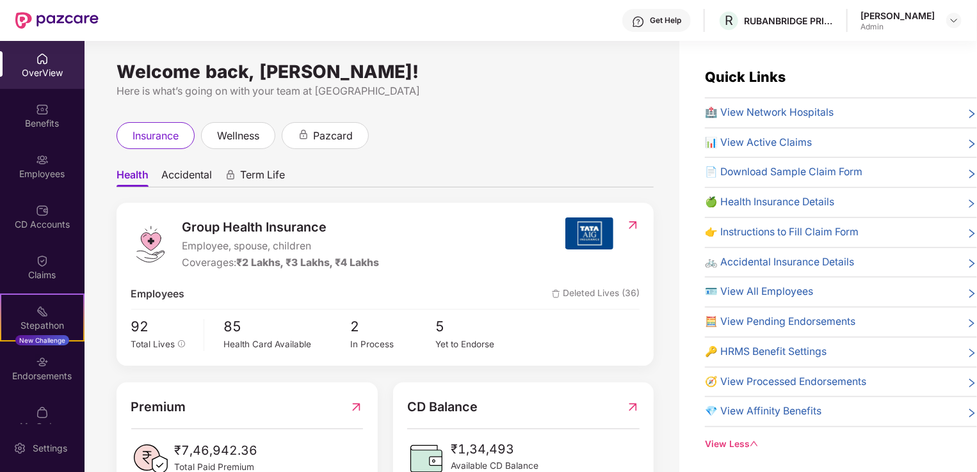
click at [968, 202] on icon "right" at bounding box center [971, 204] width 10 height 10
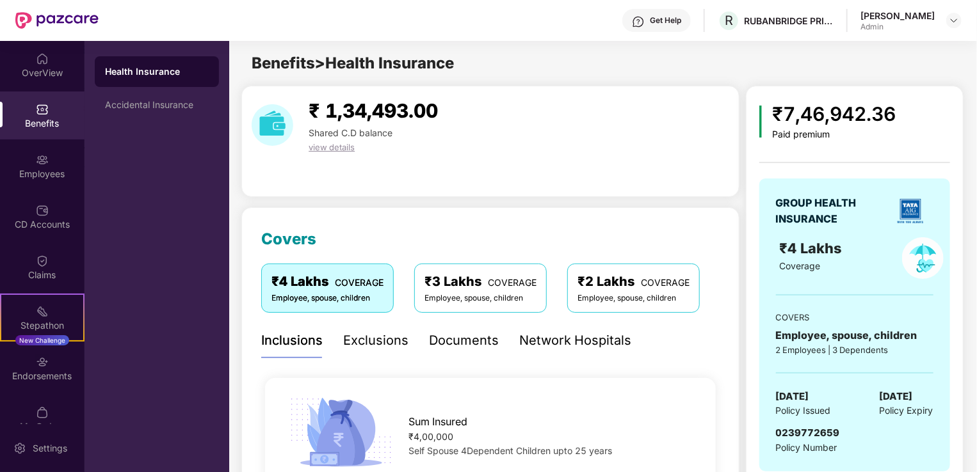
click at [341, 145] on span "view details" at bounding box center [331, 147] width 46 height 10
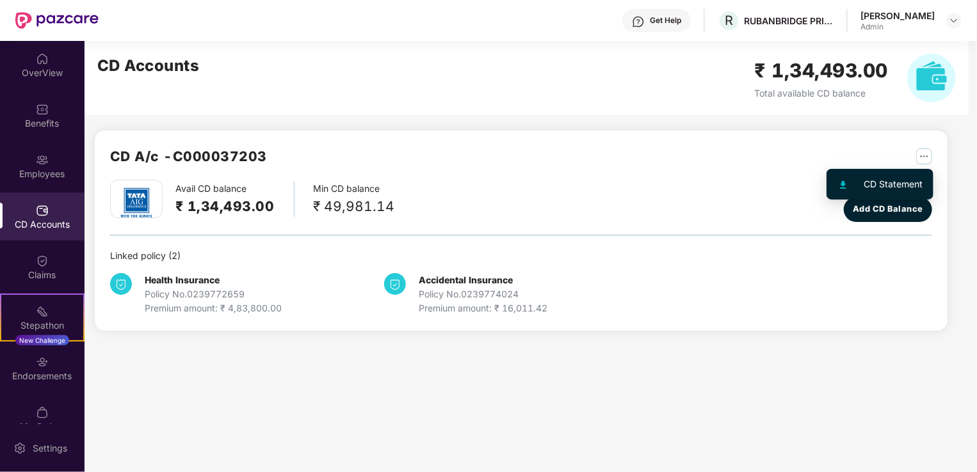
click at [923, 157] on img "button" at bounding box center [924, 156] width 16 height 16
click at [717, 198] on div "Avail CD balance ₹ 1,34,493.00 Min CD balance ₹ 49,981.14 Last updated balance …" at bounding box center [521, 201] width 822 height 42
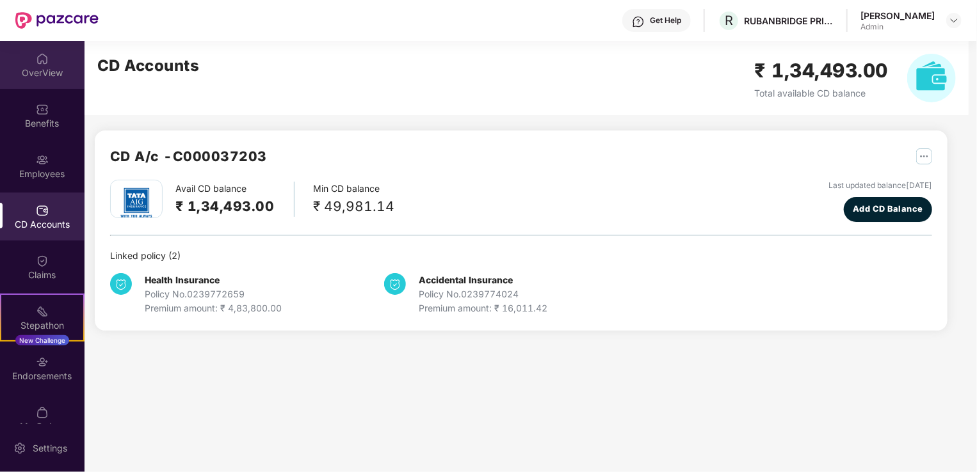
click at [47, 64] on div "OverView" at bounding box center [42, 65] width 84 height 48
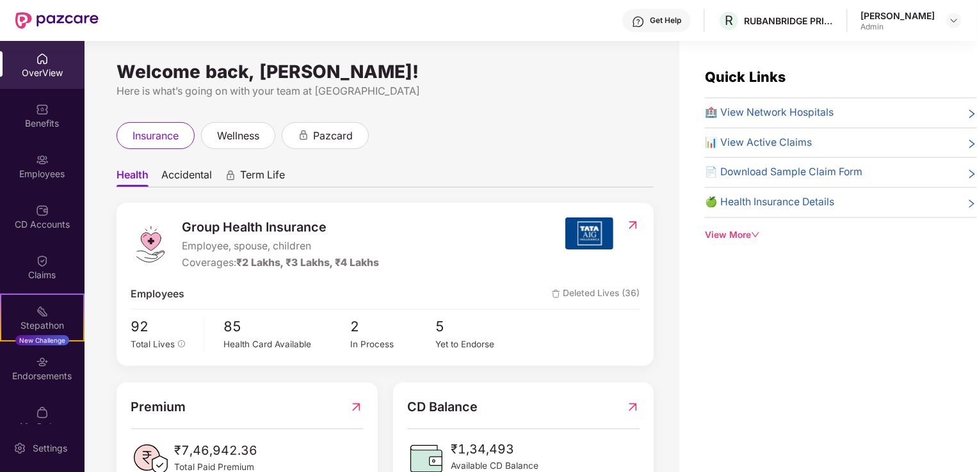
click at [939, 147] on div "📊 View Active Claims" at bounding box center [841, 143] width 272 height 16
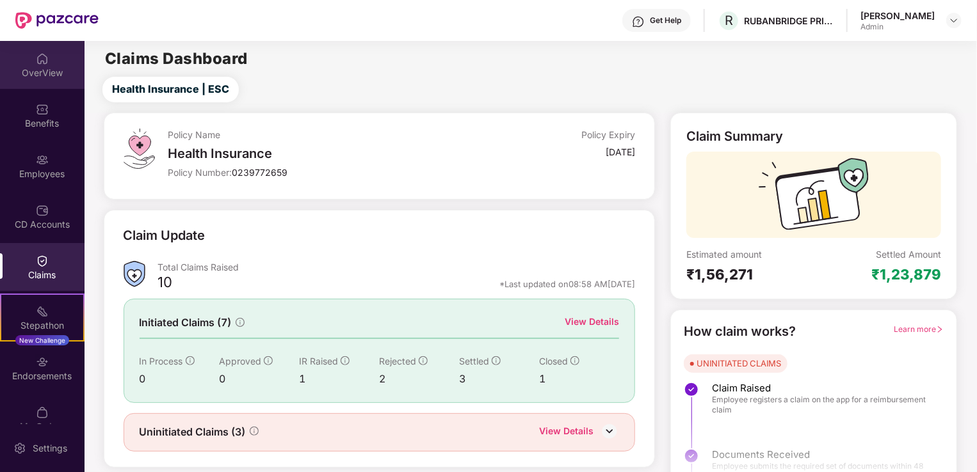
click at [41, 65] on div "OverView" at bounding box center [42, 65] width 84 height 48
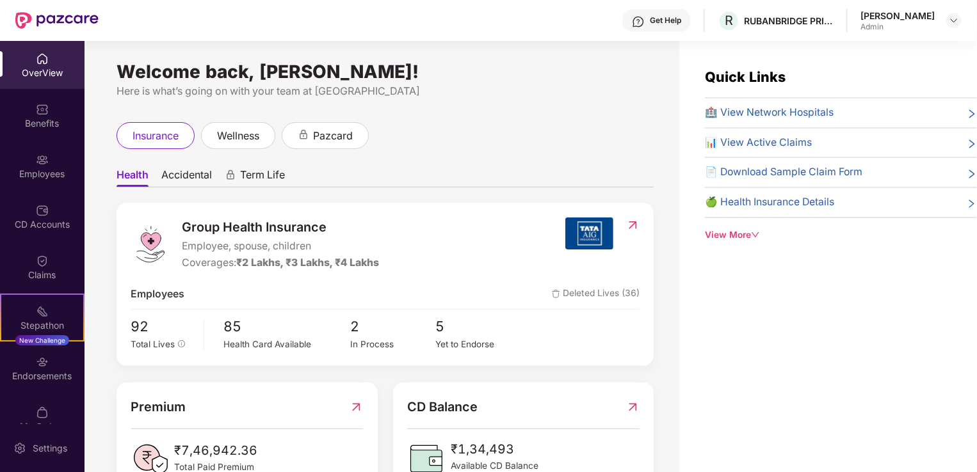
click at [723, 236] on div "View More" at bounding box center [841, 235] width 272 height 14
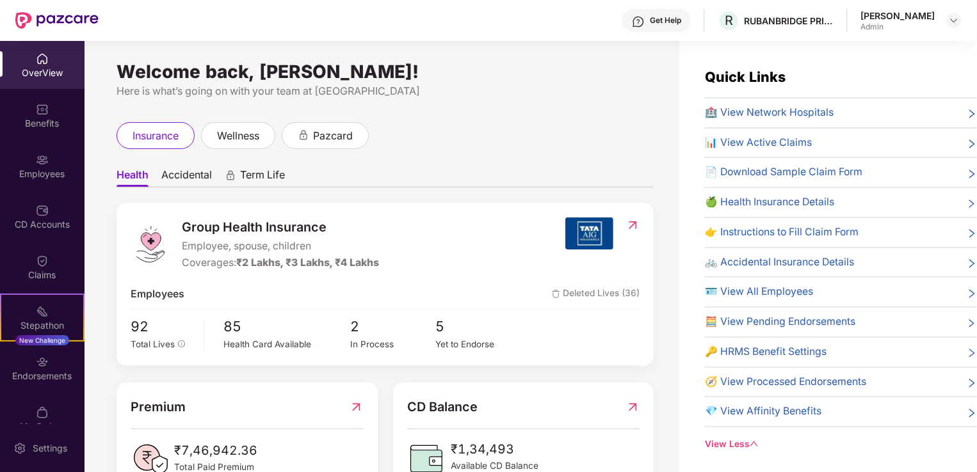
click at [957, 260] on div "🚲 Accidental Insurance Details" at bounding box center [841, 263] width 272 height 16
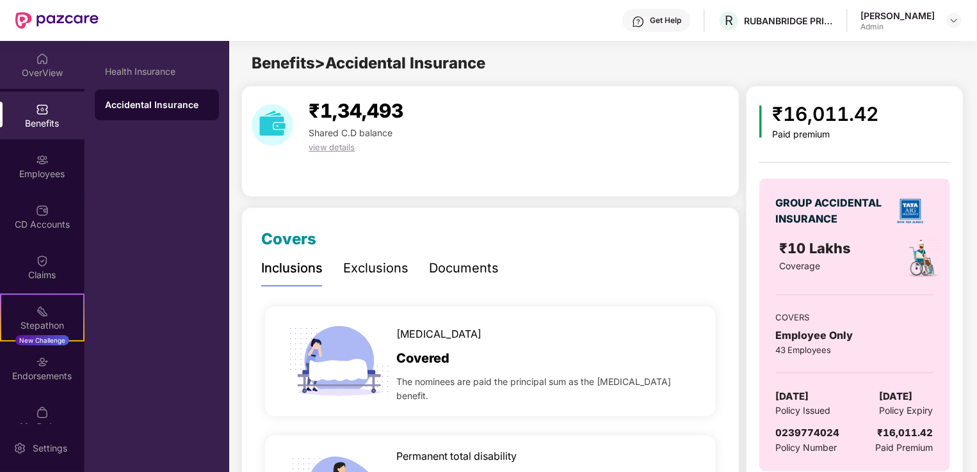
click at [42, 63] on img at bounding box center [42, 58] width 13 height 13
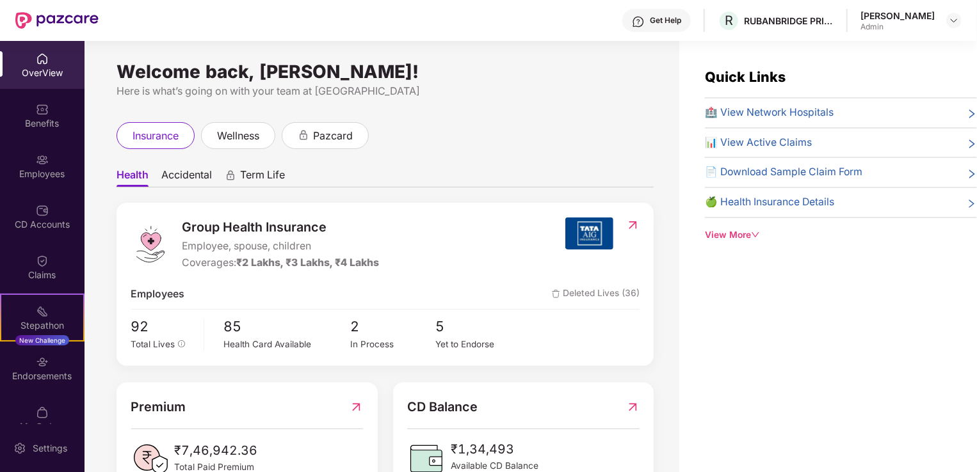
click at [740, 230] on div "View More" at bounding box center [841, 235] width 272 height 14
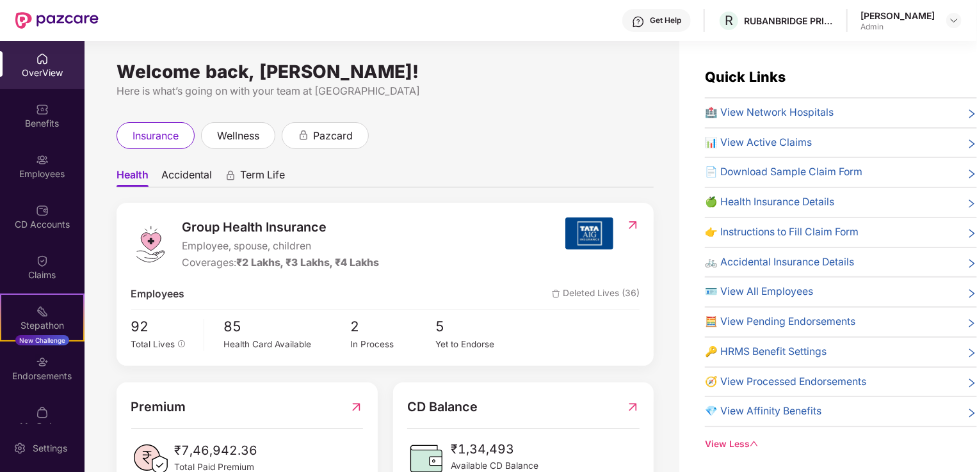
click at [961, 381] on div "🧭 View Processed Endorsements" at bounding box center [841, 382] width 272 height 16
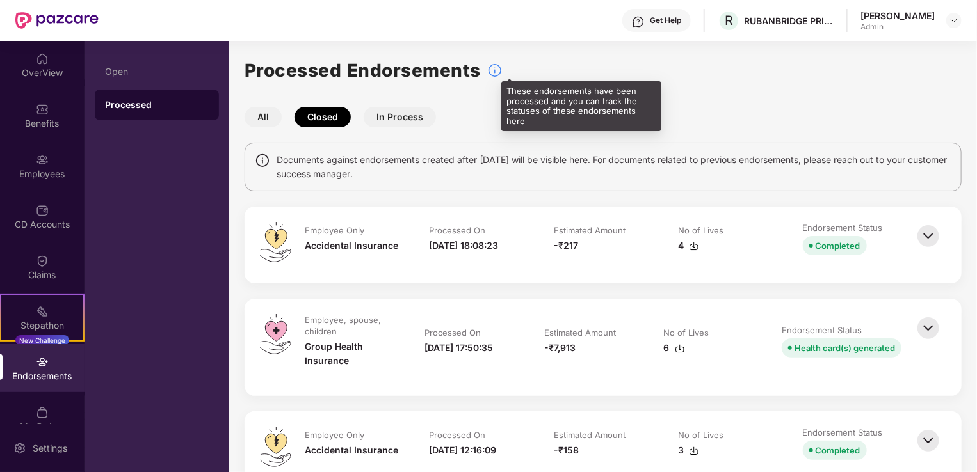
click at [492, 67] on img at bounding box center [494, 70] width 15 height 15
click at [497, 69] on img at bounding box center [494, 70] width 15 height 15
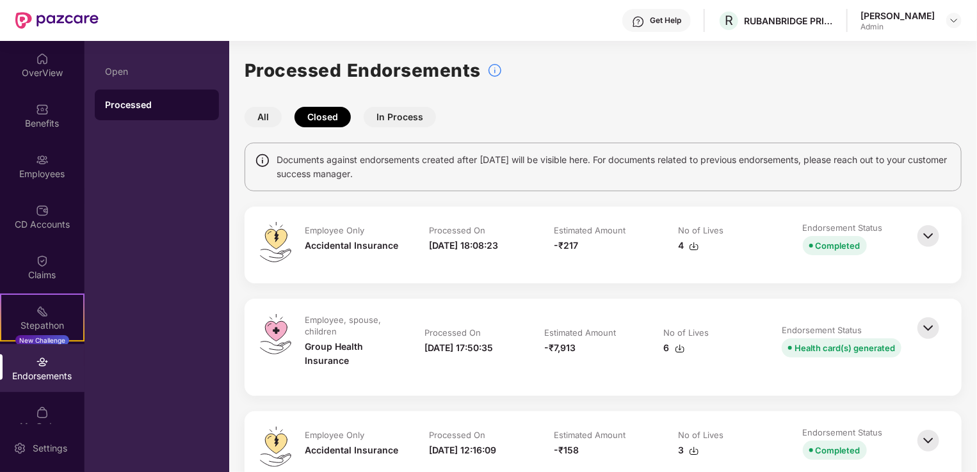
click at [400, 118] on button "In Process" at bounding box center [399, 117] width 72 height 20
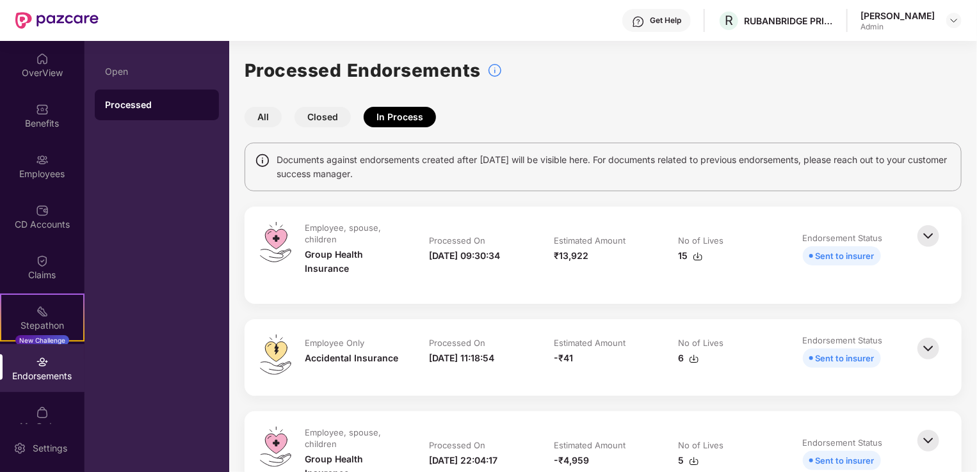
click at [257, 118] on button "All" at bounding box center [262, 117] width 37 height 20
click at [262, 117] on button "All" at bounding box center [262, 117] width 37 height 20
click at [259, 160] on img at bounding box center [262, 160] width 15 height 15
click at [925, 237] on img at bounding box center [928, 236] width 28 height 28
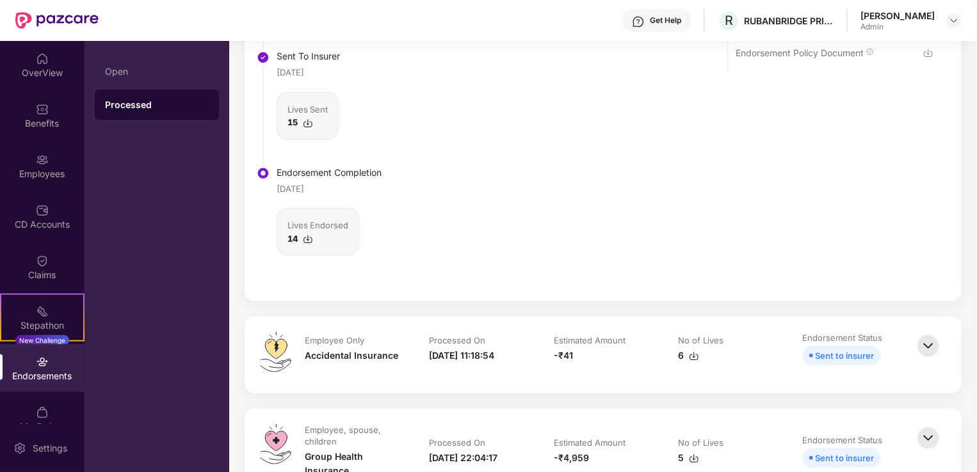
scroll to position [392, 0]
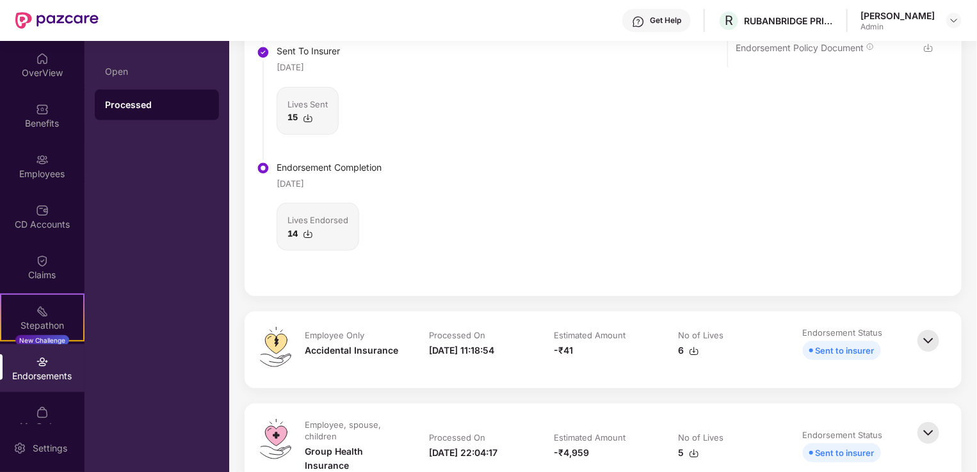
click at [930, 337] on img at bounding box center [928, 341] width 28 height 28
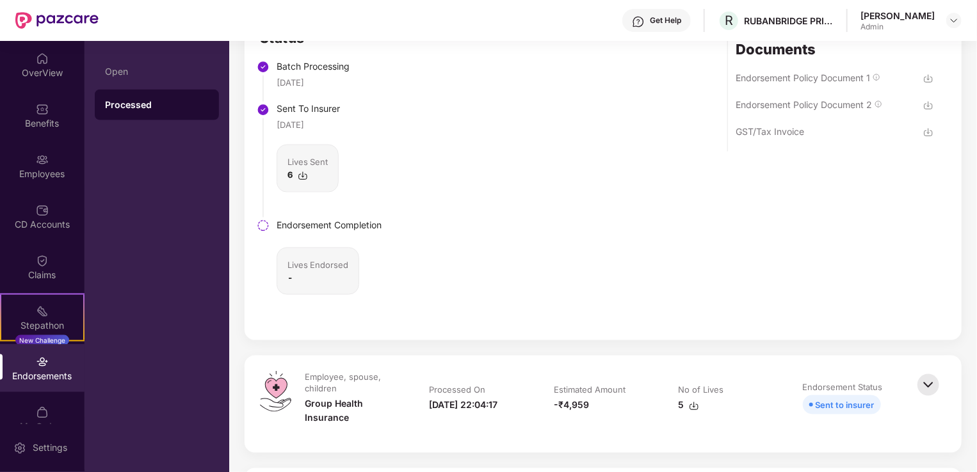
scroll to position [829, 0]
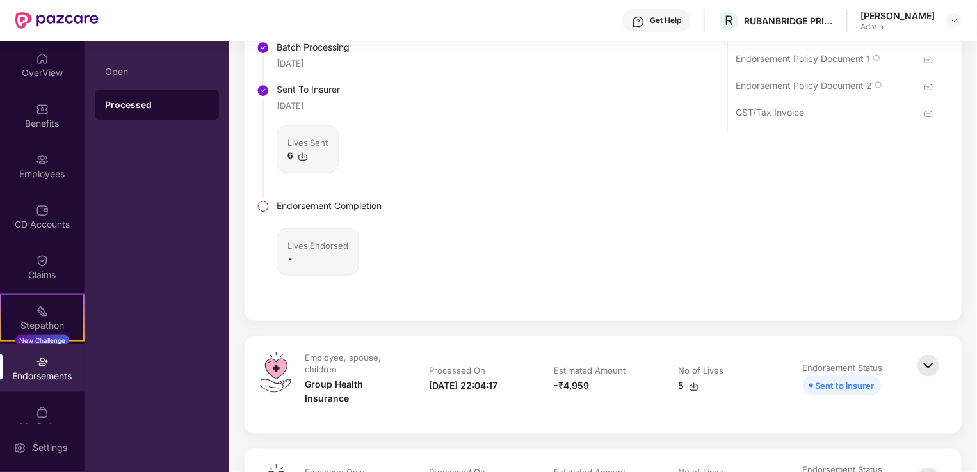
click at [932, 368] on img at bounding box center [928, 366] width 28 height 28
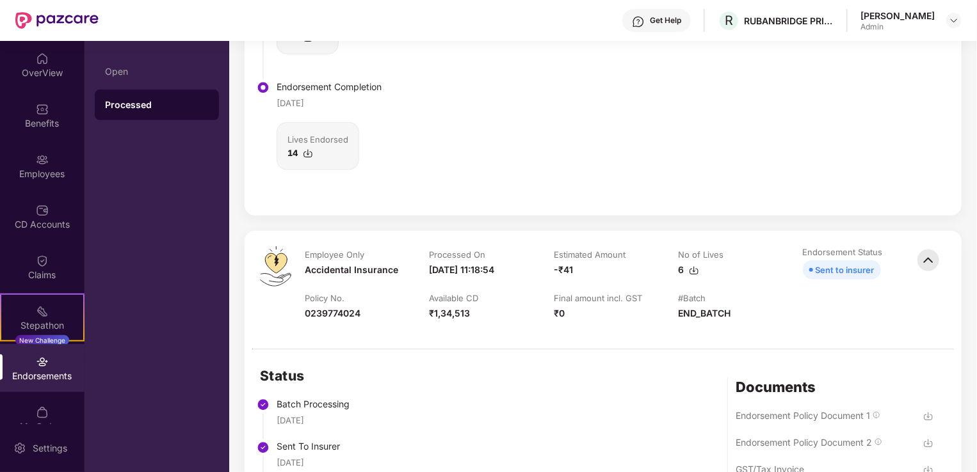
scroll to position [439, 0]
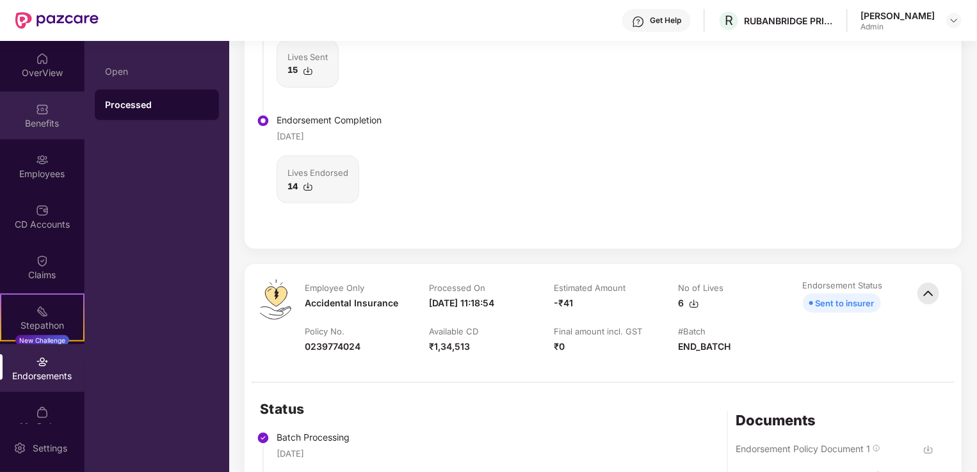
click at [38, 117] on div "Benefits" at bounding box center [42, 123] width 84 height 13
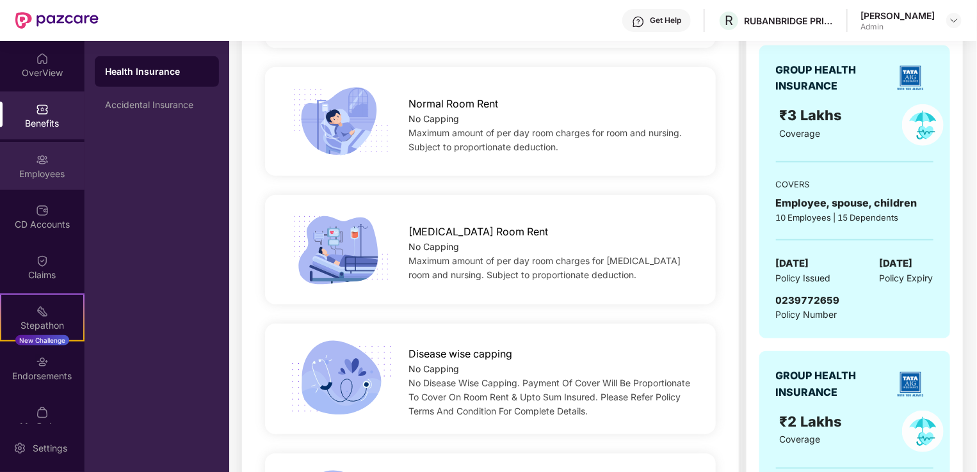
click at [40, 170] on div "Employees" at bounding box center [42, 174] width 84 height 13
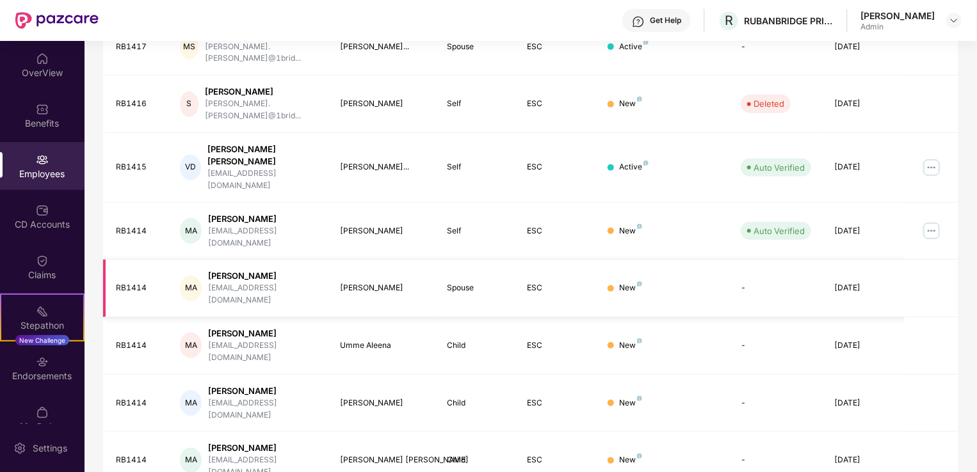
scroll to position [0, 0]
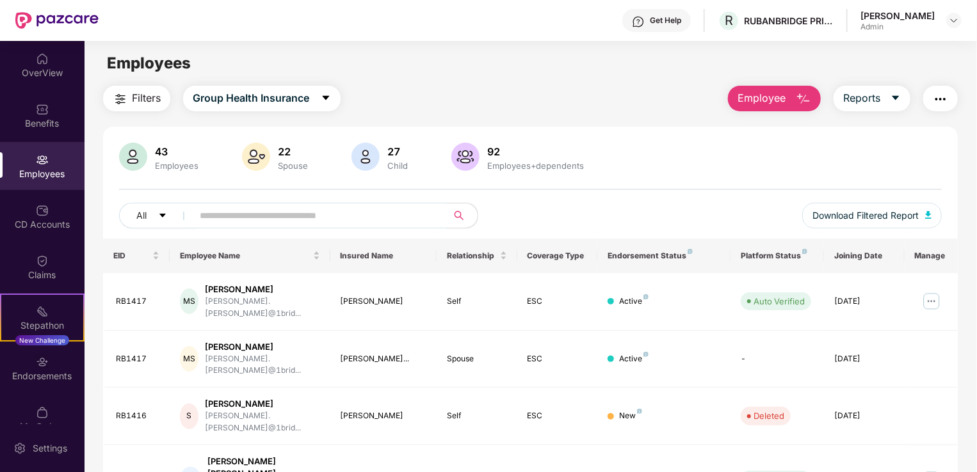
click at [765, 95] on span "Employee" at bounding box center [761, 98] width 48 height 16
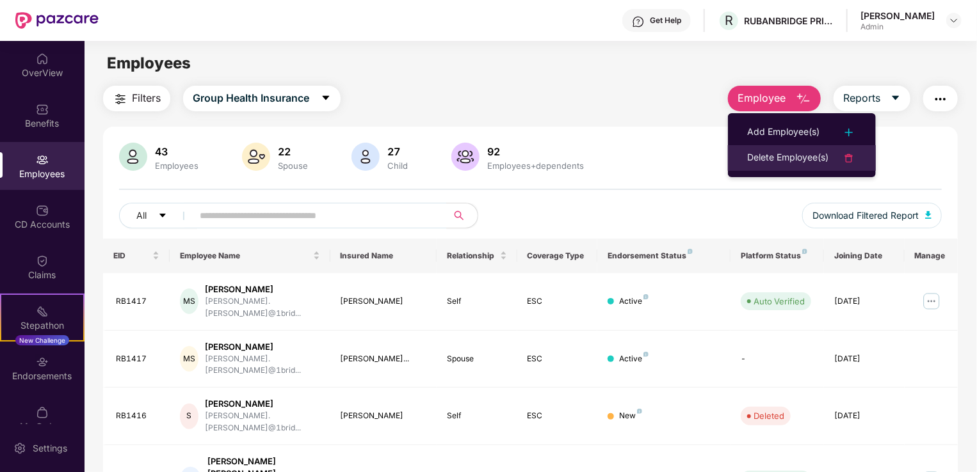
click at [824, 157] on div "Delete Employee(s)" at bounding box center [787, 157] width 81 height 15
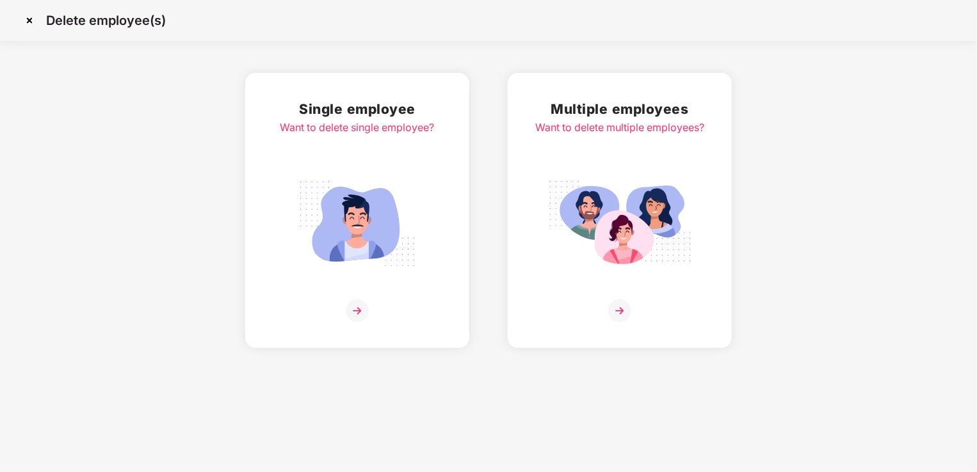
click at [413, 125] on div "Want to delete single employee?" at bounding box center [357, 128] width 154 height 16
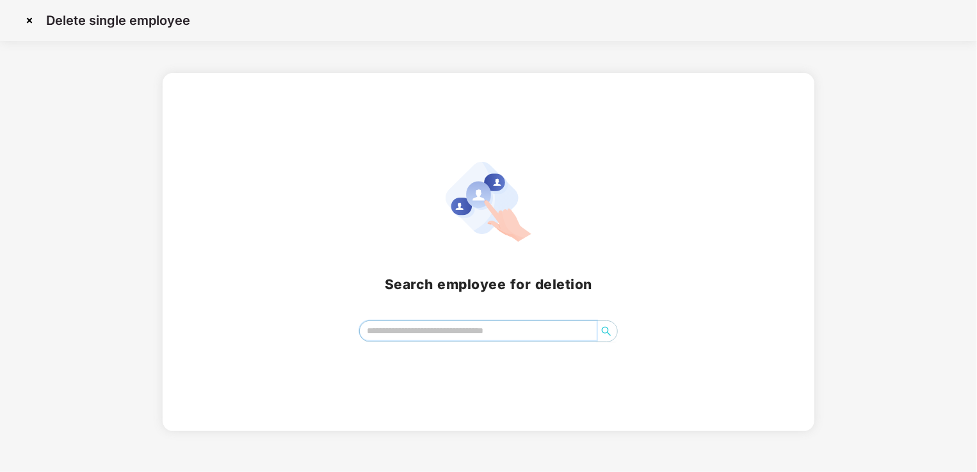
click at [445, 335] on input "search" at bounding box center [478, 330] width 237 height 19
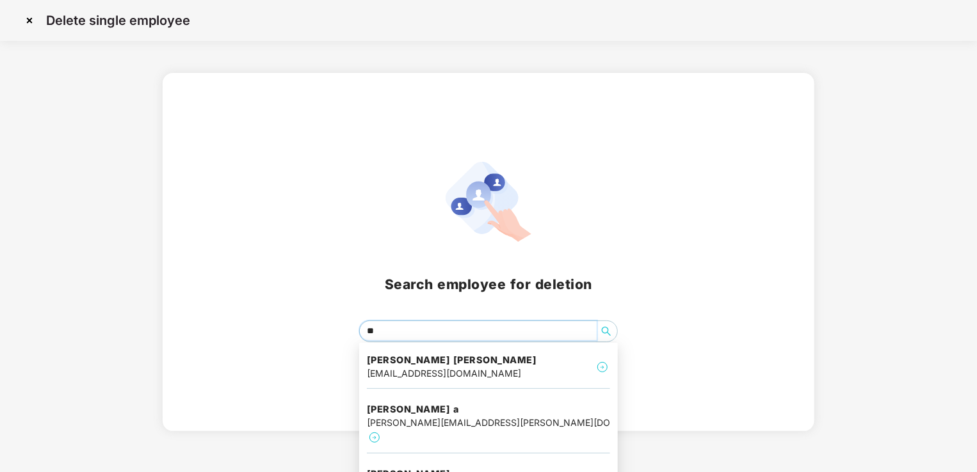
type input "***"
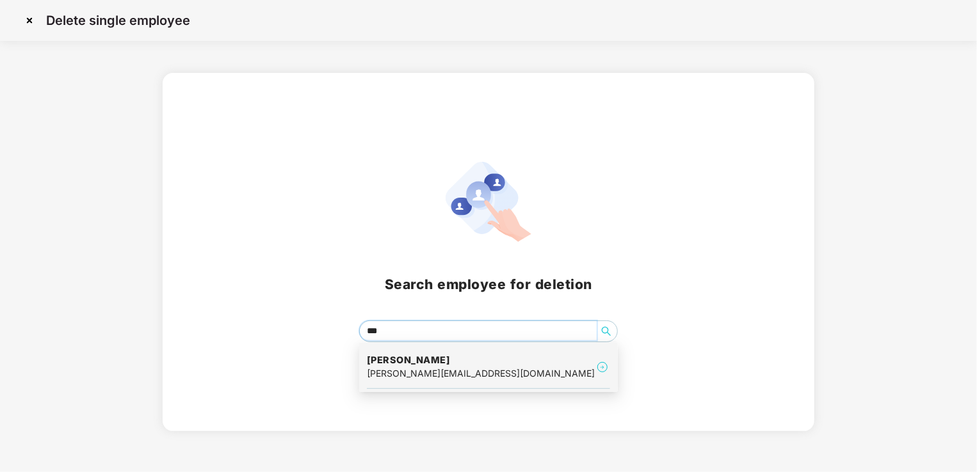
click at [459, 374] on div "[PERSON_NAME][EMAIL_ADDRESS][DOMAIN_NAME]" at bounding box center [481, 374] width 228 height 14
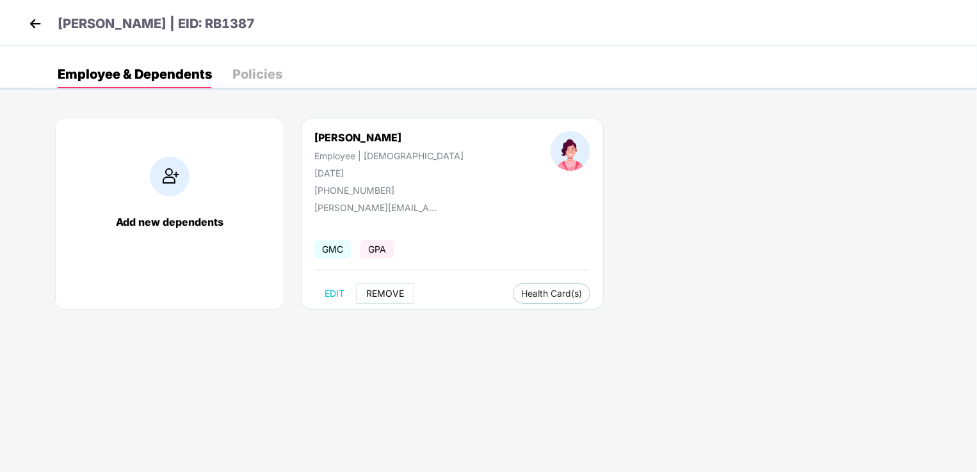
click at [381, 292] on span "REMOVE" at bounding box center [385, 294] width 38 height 10
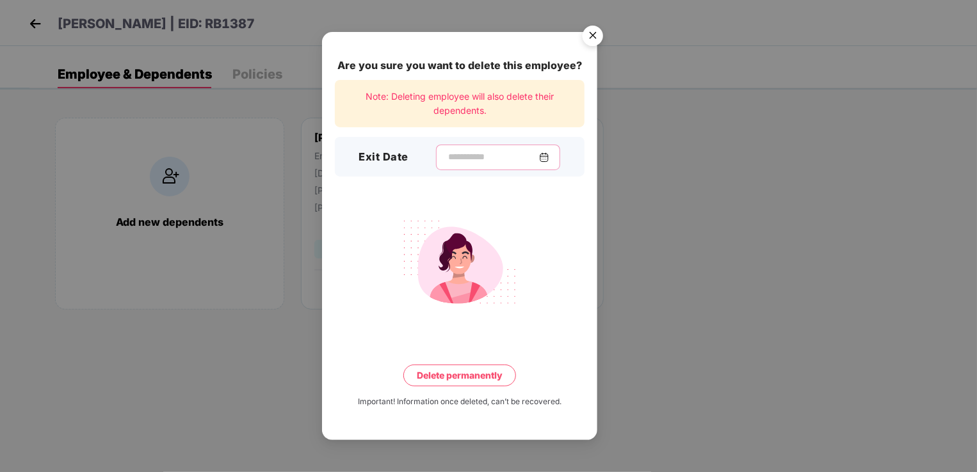
click at [479, 159] on input at bounding box center [493, 156] width 92 height 13
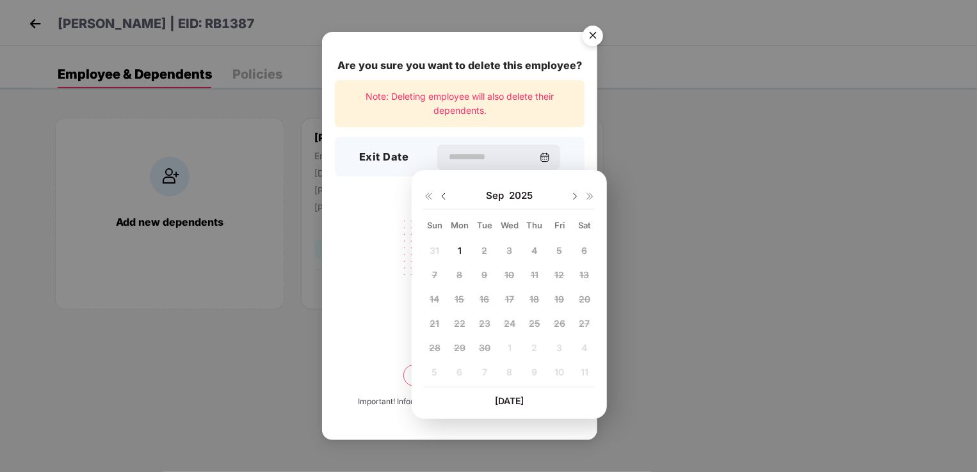
click at [443, 196] on img at bounding box center [443, 196] width 10 height 10
click at [584, 273] on span "9" at bounding box center [584, 274] width 6 height 11
type input "**********"
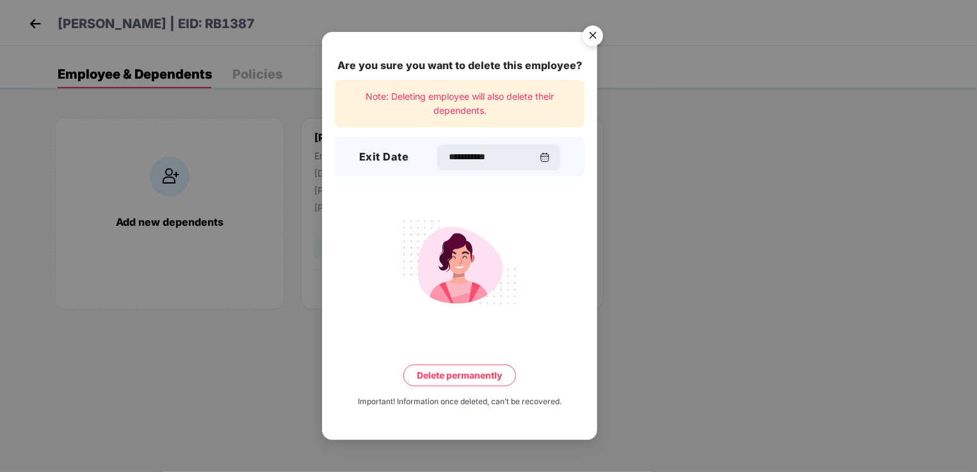
click at [453, 377] on button "Delete permanently" at bounding box center [459, 376] width 113 height 22
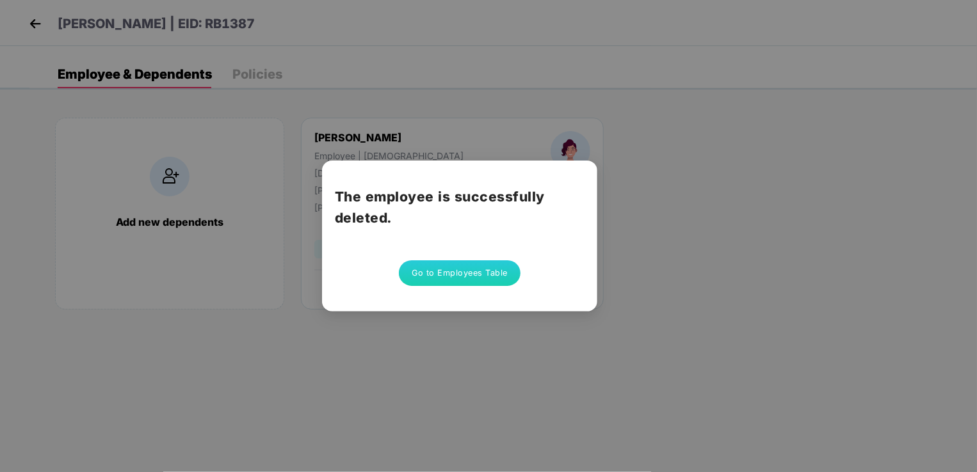
click at [465, 271] on button "Go to Employees Table" at bounding box center [460, 273] width 122 height 26
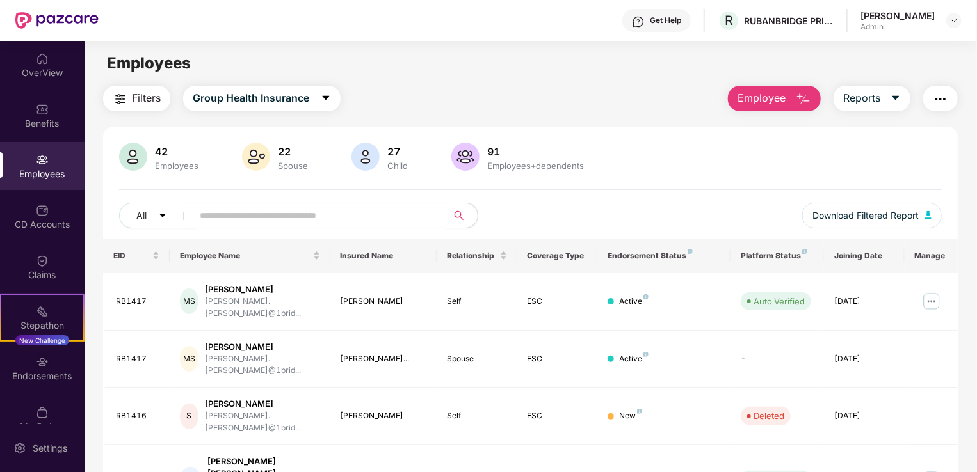
click at [138, 95] on span "Filters" at bounding box center [146, 98] width 29 height 16
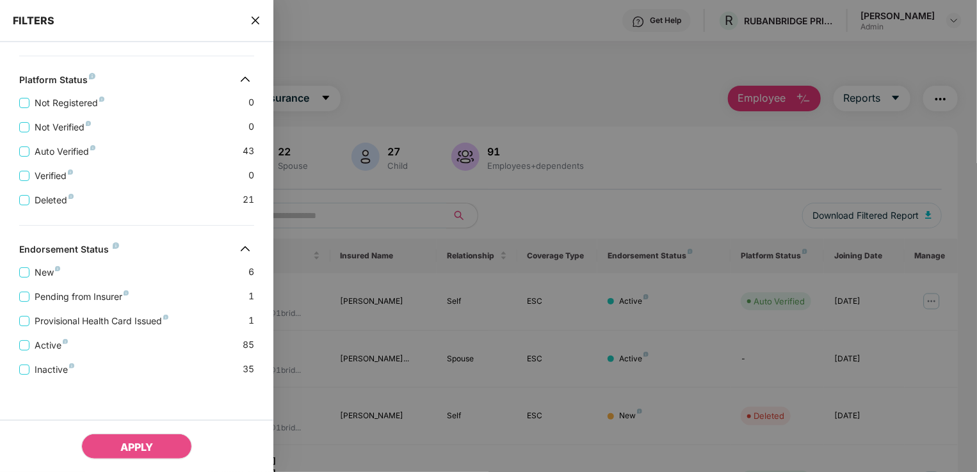
scroll to position [283, 0]
click at [571, 131] on div at bounding box center [488, 236] width 977 height 472
click at [259, 24] on icon "close" at bounding box center [255, 20] width 10 height 10
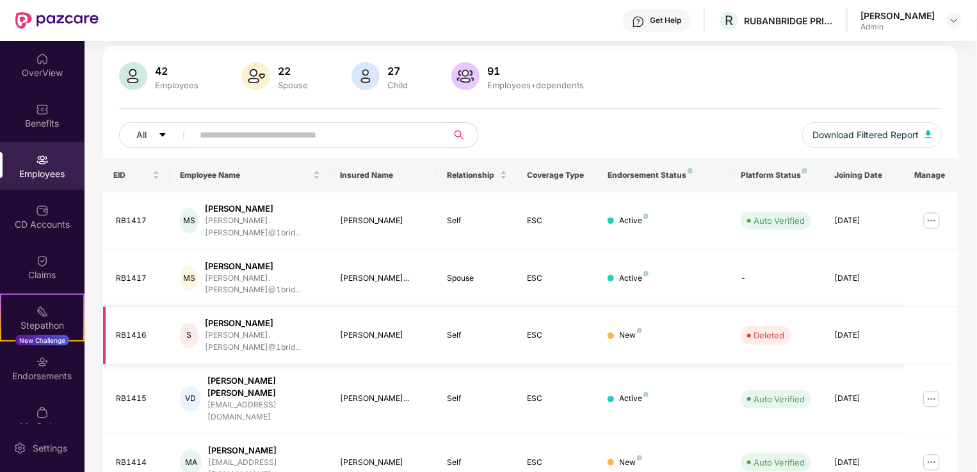
scroll to position [0, 0]
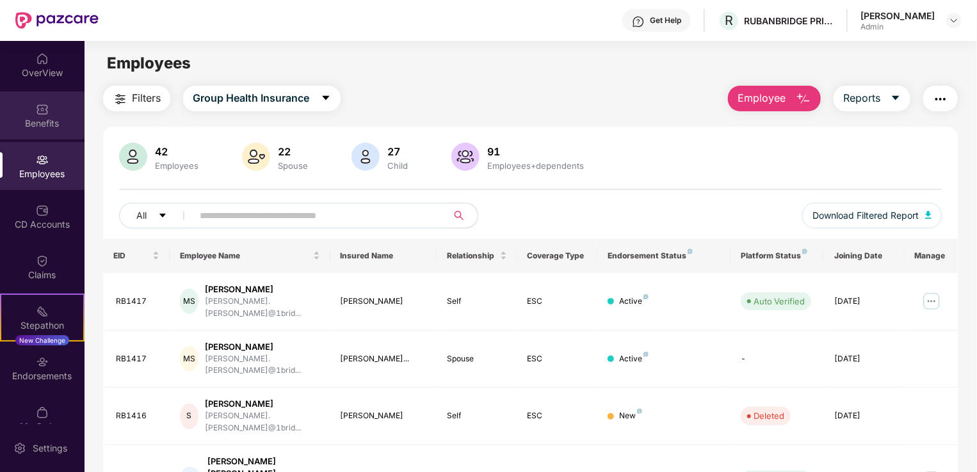
click at [51, 115] on div "Benefits" at bounding box center [42, 116] width 84 height 48
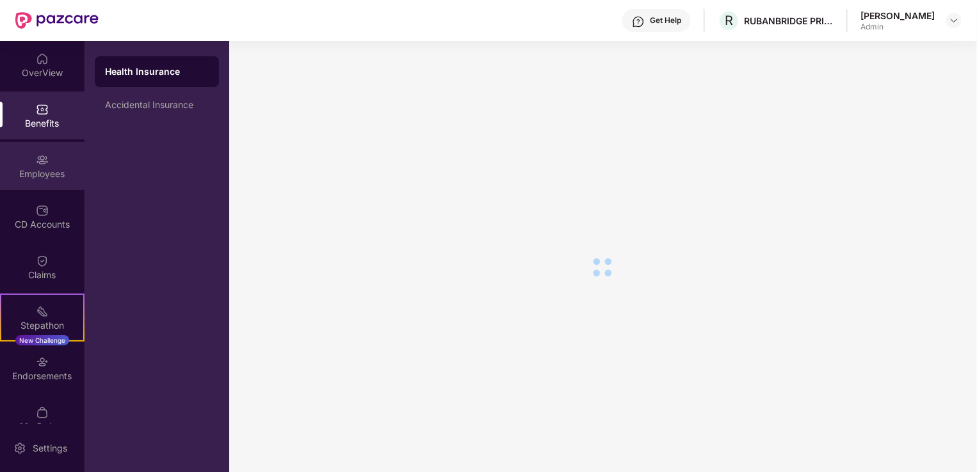
click at [51, 157] on div "Employees" at bounding box center [42, 166] width 84 height 48
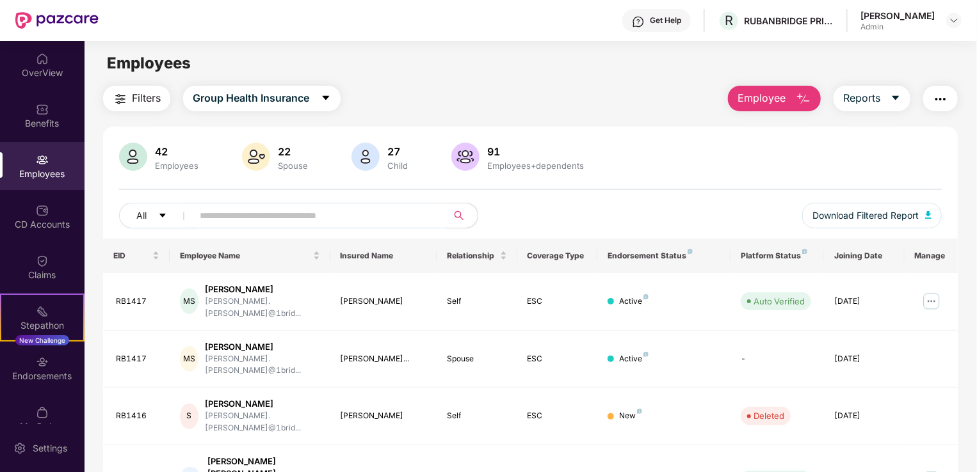
click at [49, 158] on div "Employees" at bounding box center [42, 166] width 84 height 48
click at [545, 92] on div "Filters Group Health Insurance Employee Reports" at bounding box center [530, 99] width 854 height 26
